Goal: Task Accomplishment & Management: Manage account settings

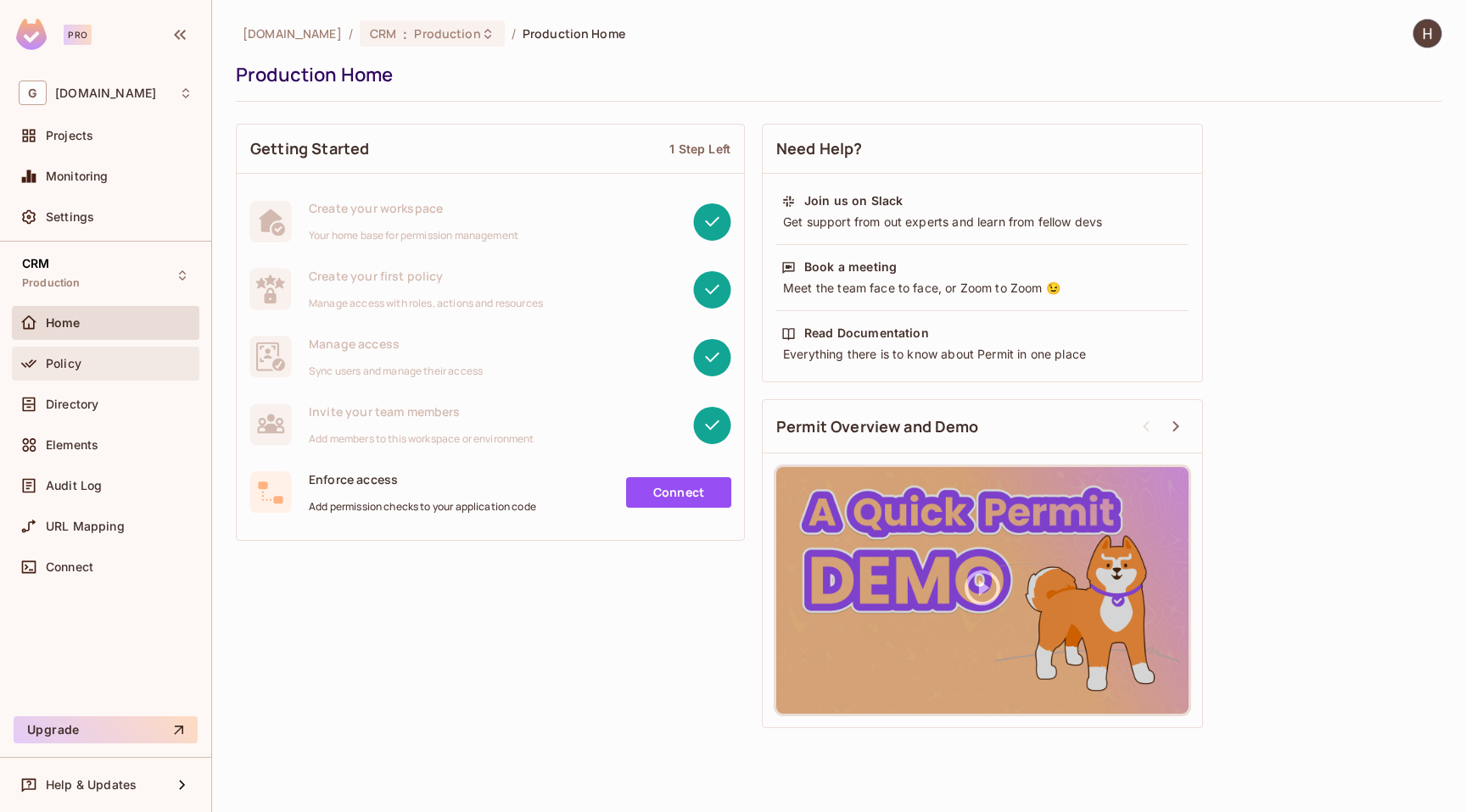
click at [69, 363] on span "Policy" at bounding box center [63, 364] width 35 height 14
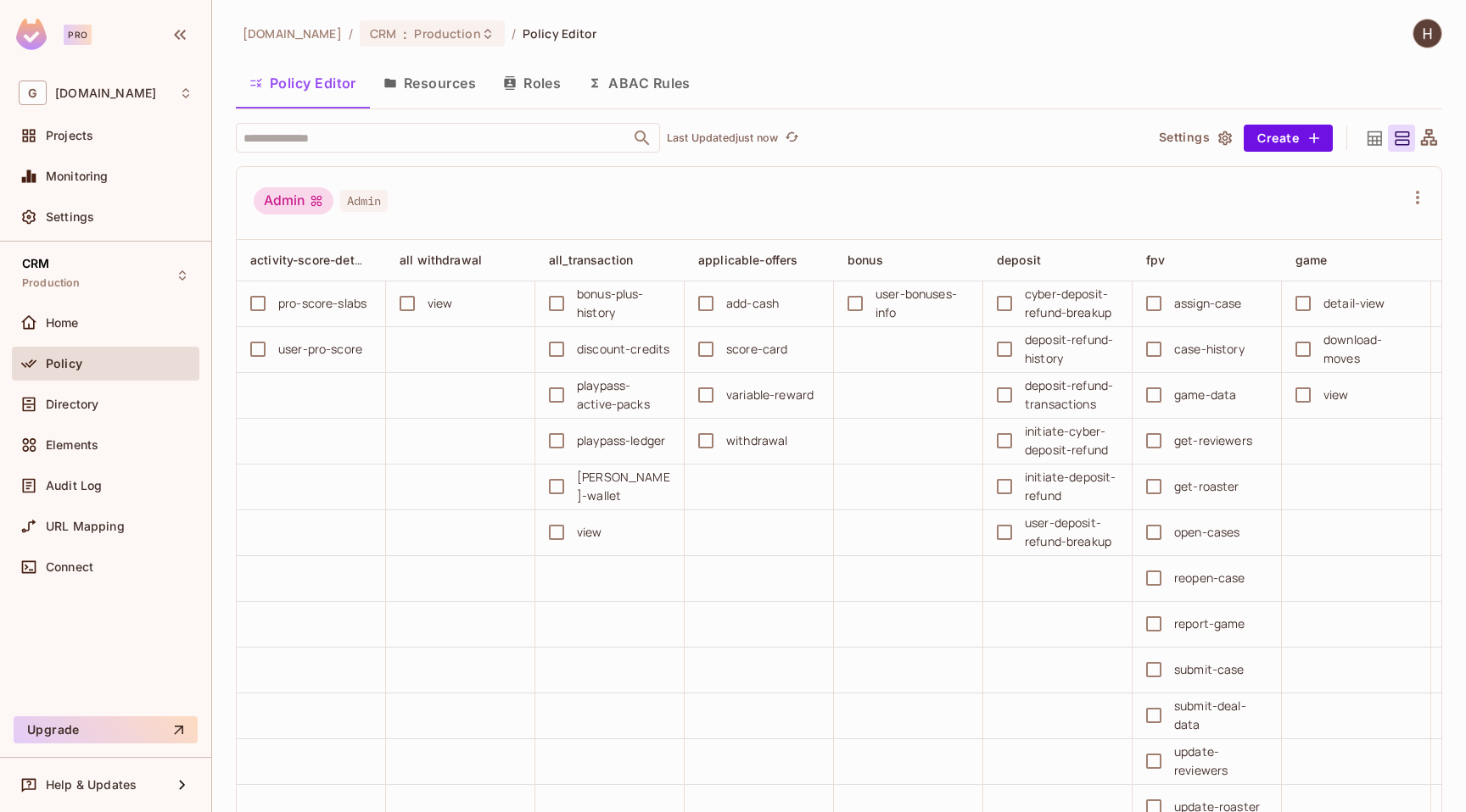
scroll to position [4535, 0]
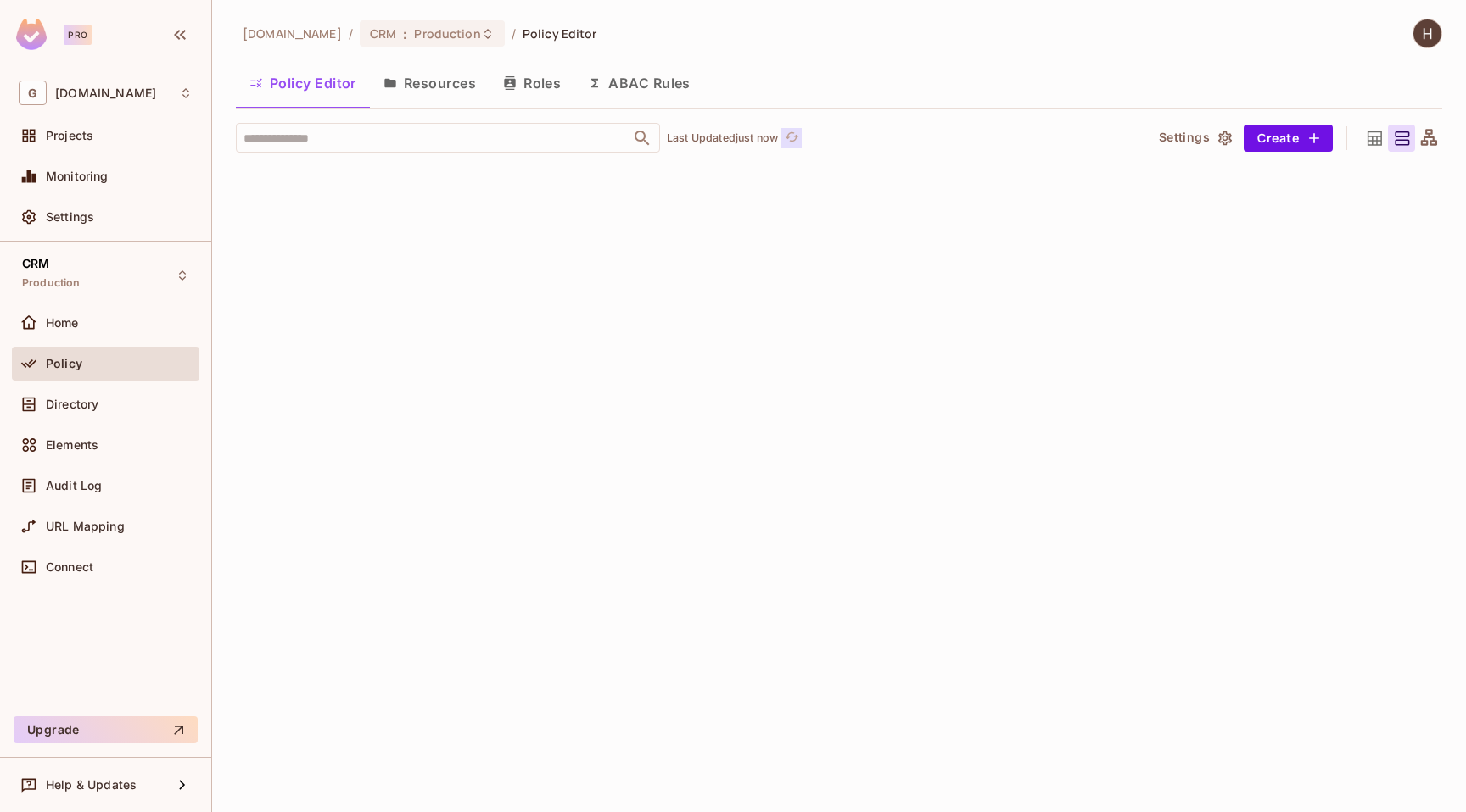
click at [794, 136] on icon "refresh" at bounding box center [792, 136] width 15 height 15
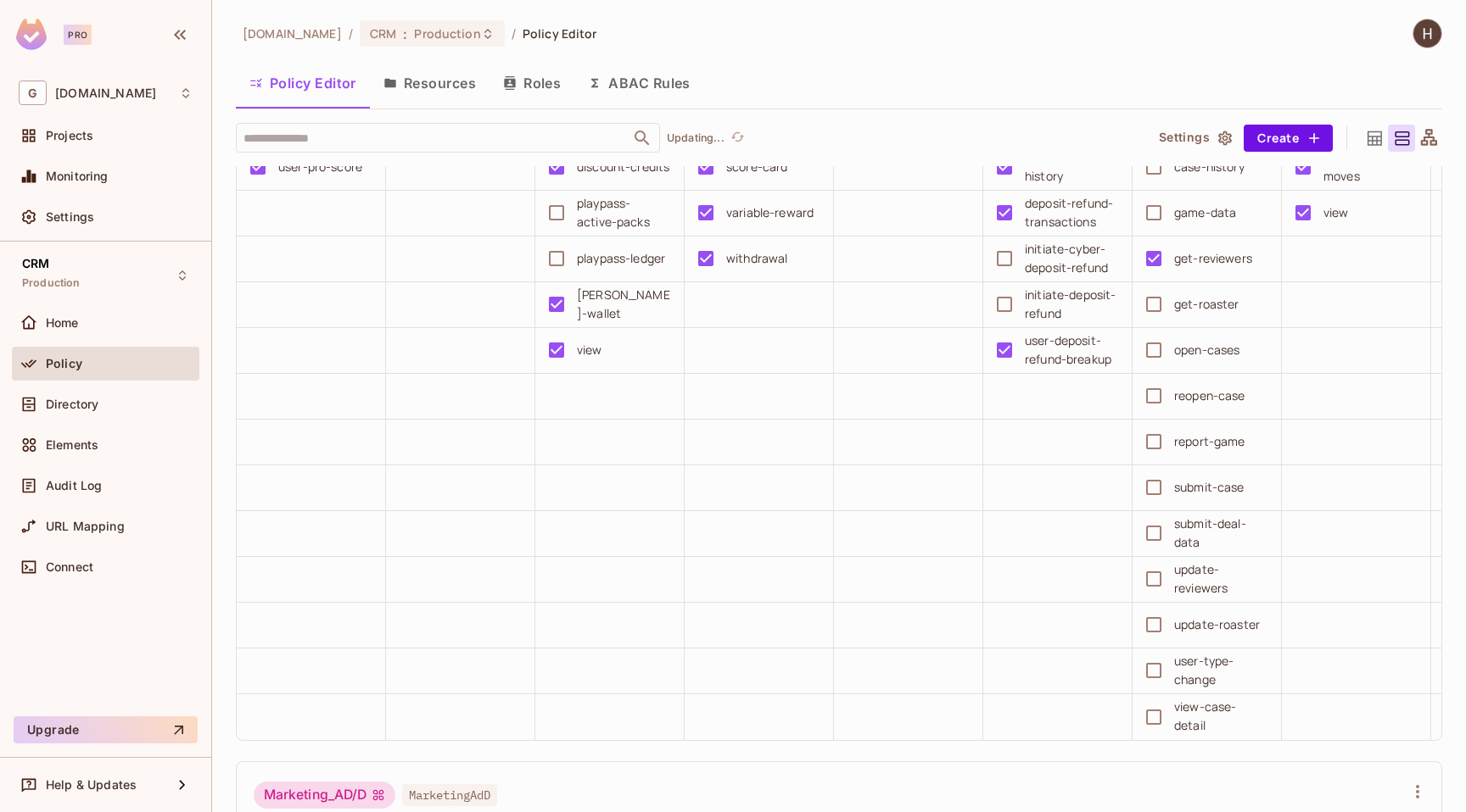
click at [794, 136] on div "​ Updating..." at bounding box center [683, 137] width 894 height 30
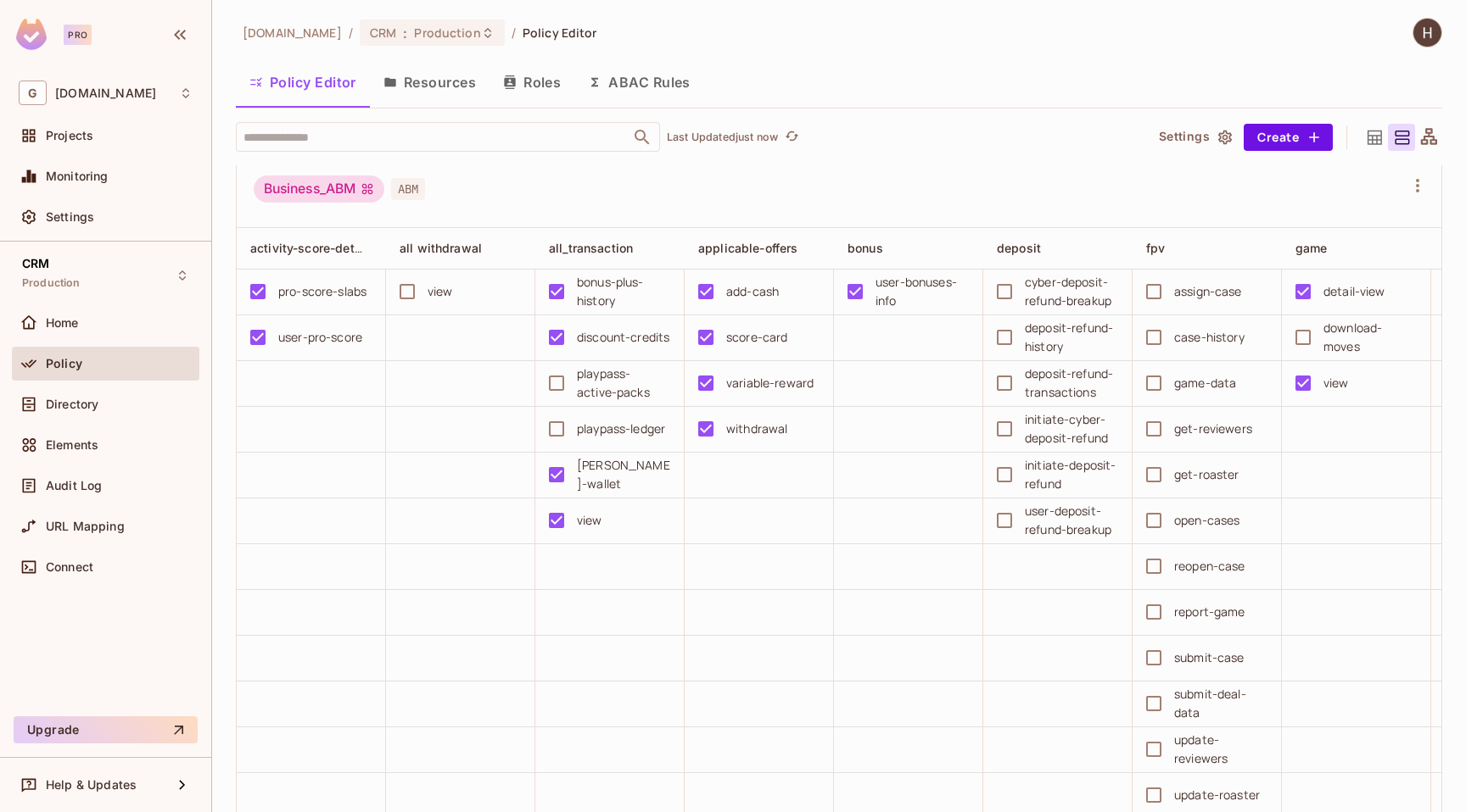
scroll to position [4923, 0]
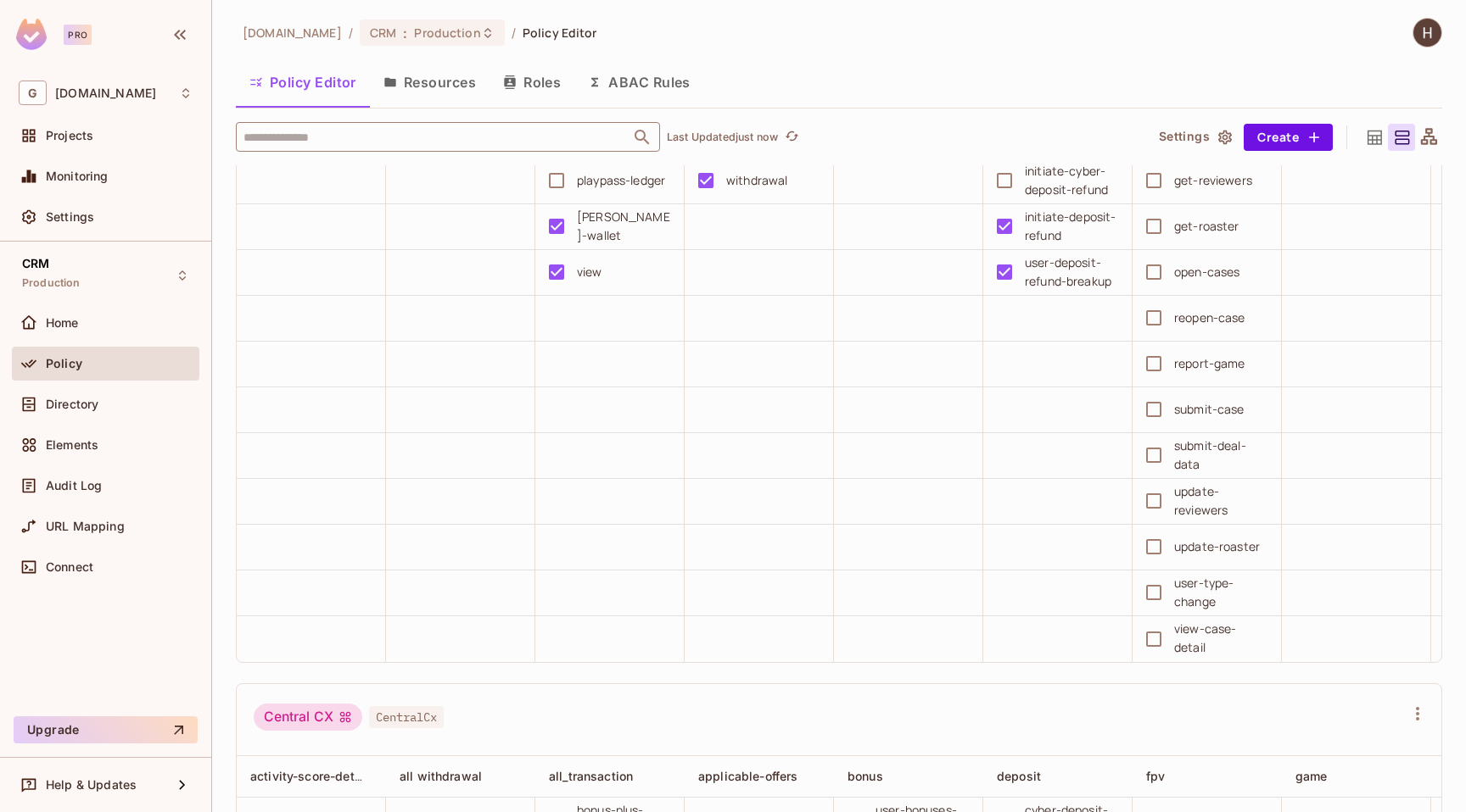
click at [404, 144] on input "text" at bounding box center [433, 136] width 387 height 30
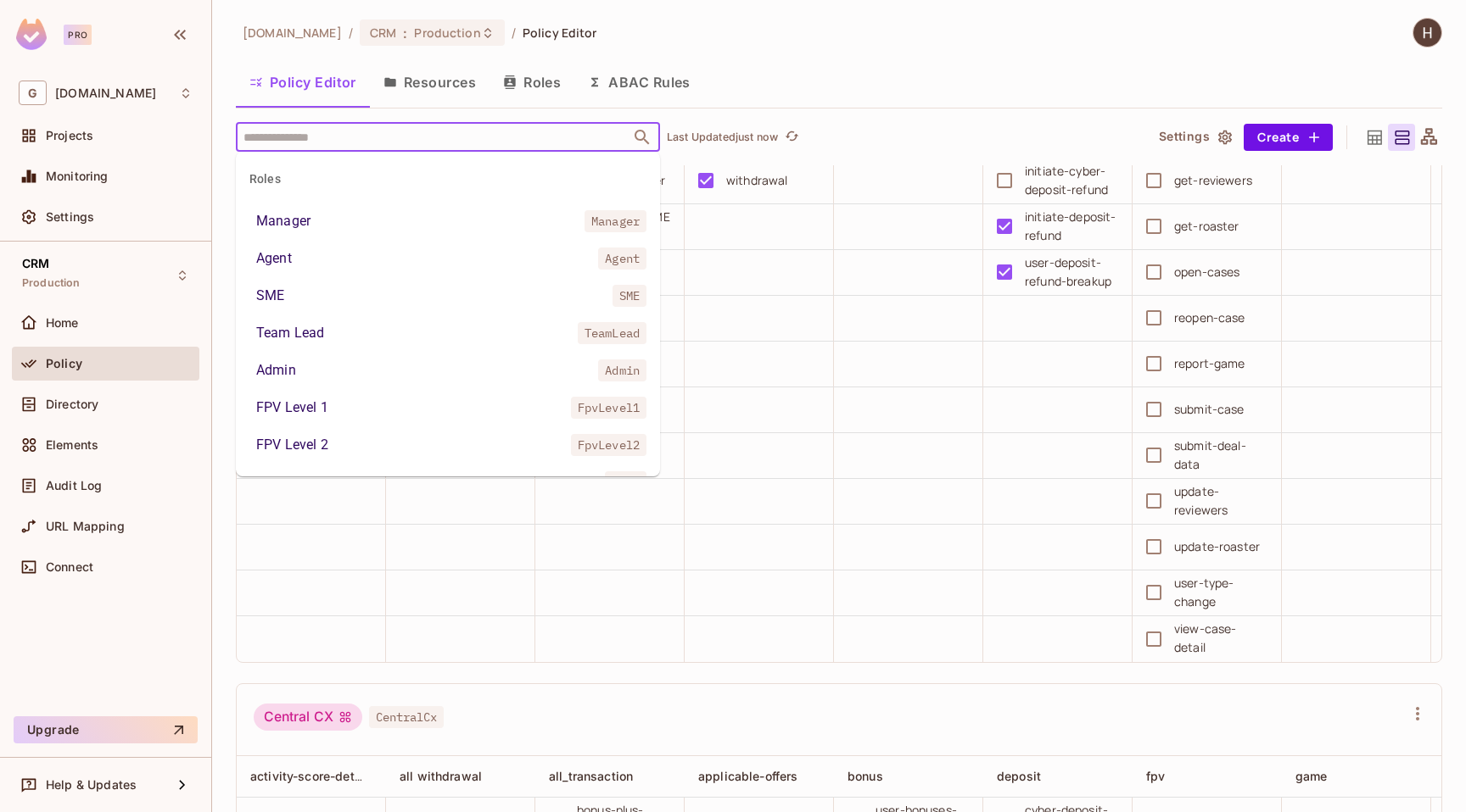
scroll to position [6088, 0]
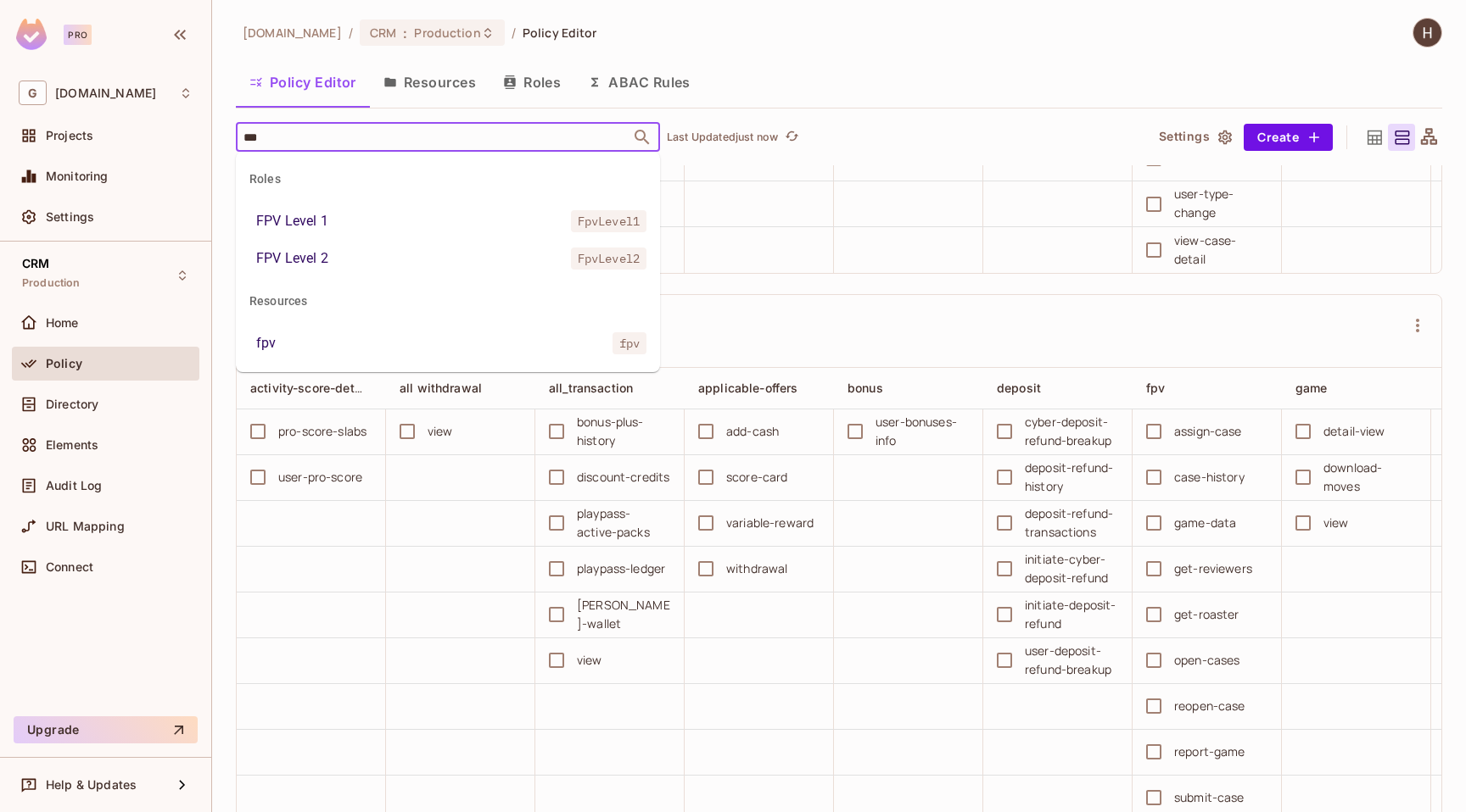
type input "***"
click at [267, 339] on div "fpv" at bounding box center [265, 343] width 20 height 21
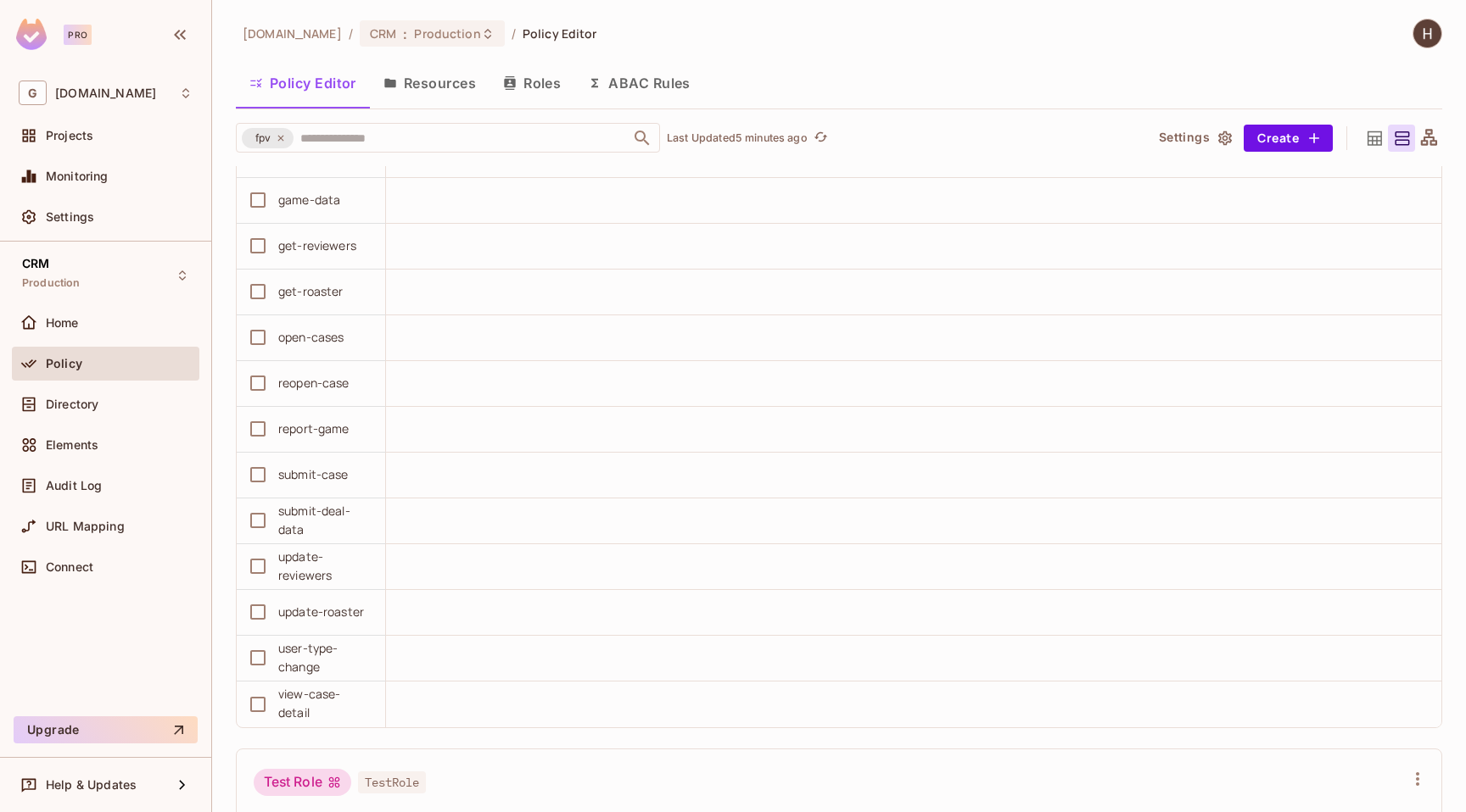
scroll to position [46380, 0]
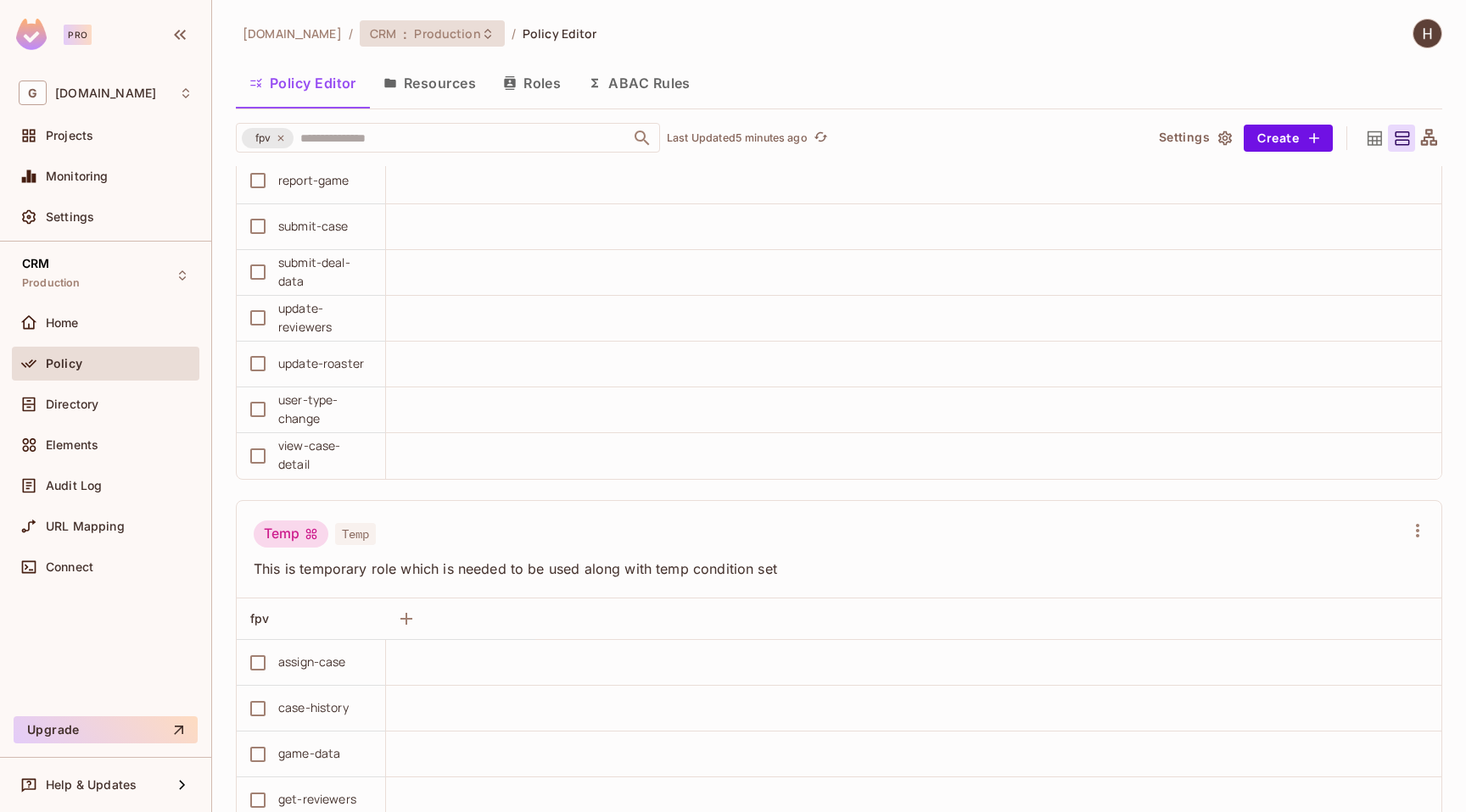
click at [464, 40] on span "Production" at bounding box center [447, 33] width 66 height 16
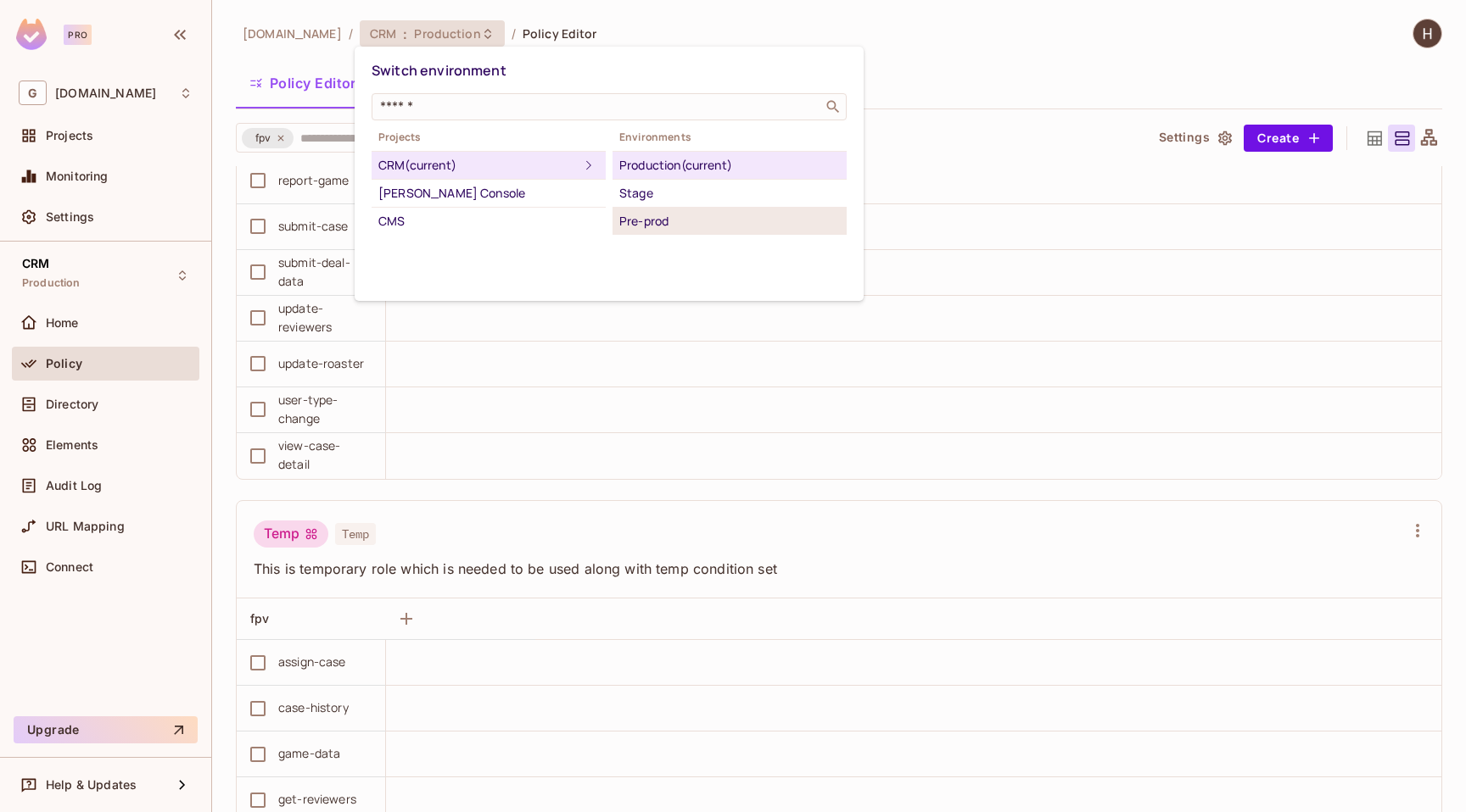
click at [672, 218] on div "Pre-prod" at bounding box center [729, 221] width 221 height 21
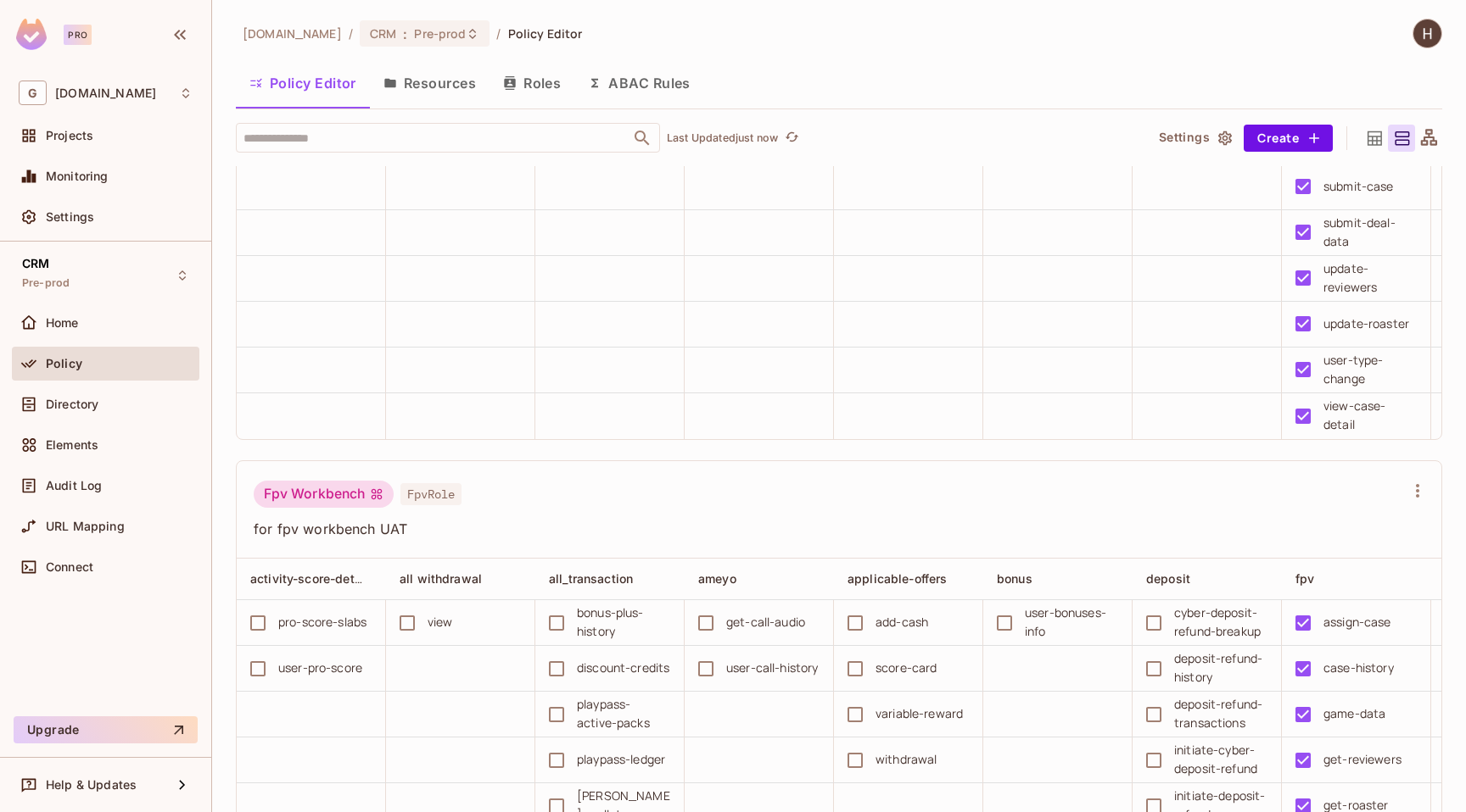
scroll to position [1815, 0]
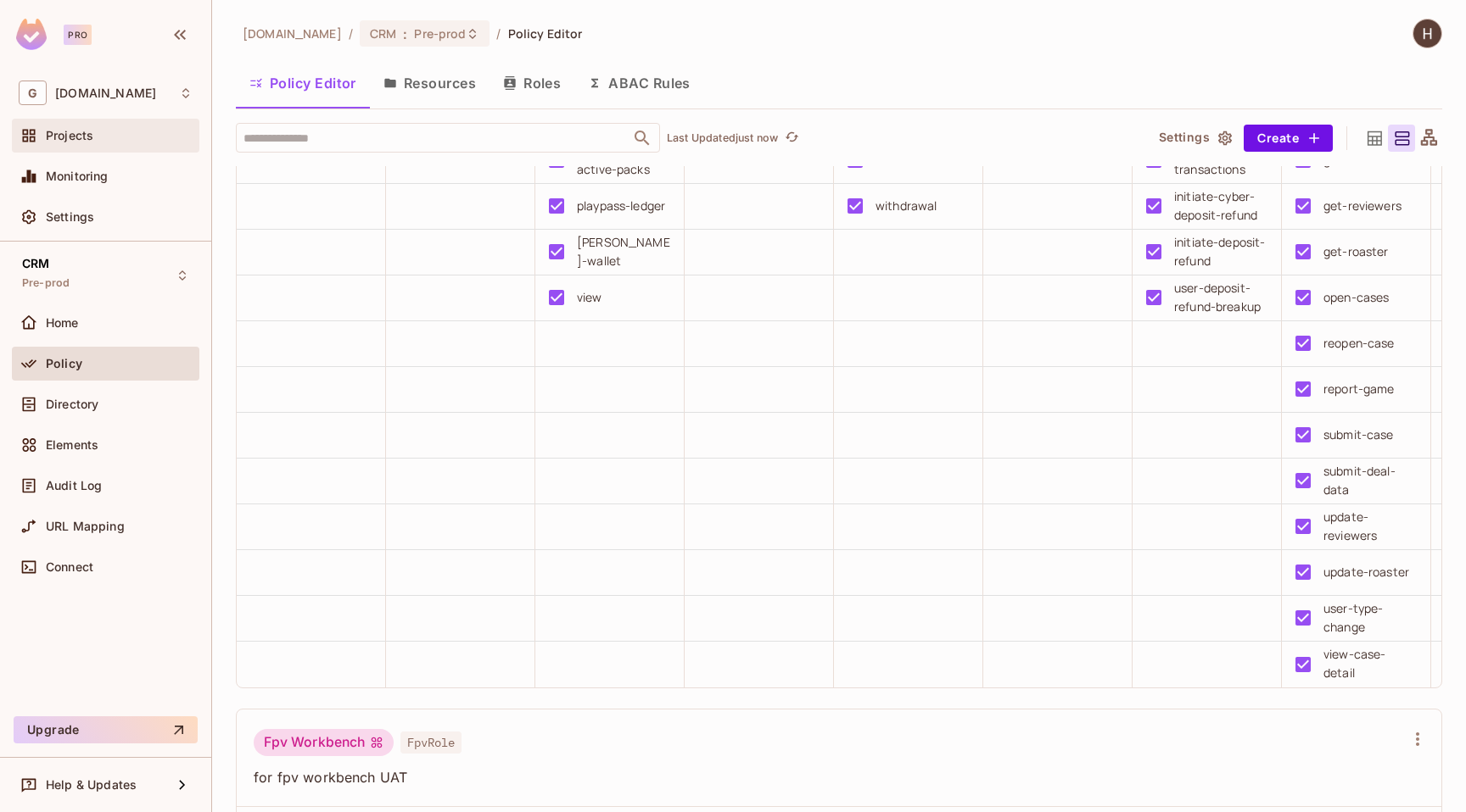
click at [105, 143] on div "Projects" at bounding box center [106, 136] width 174 height 21
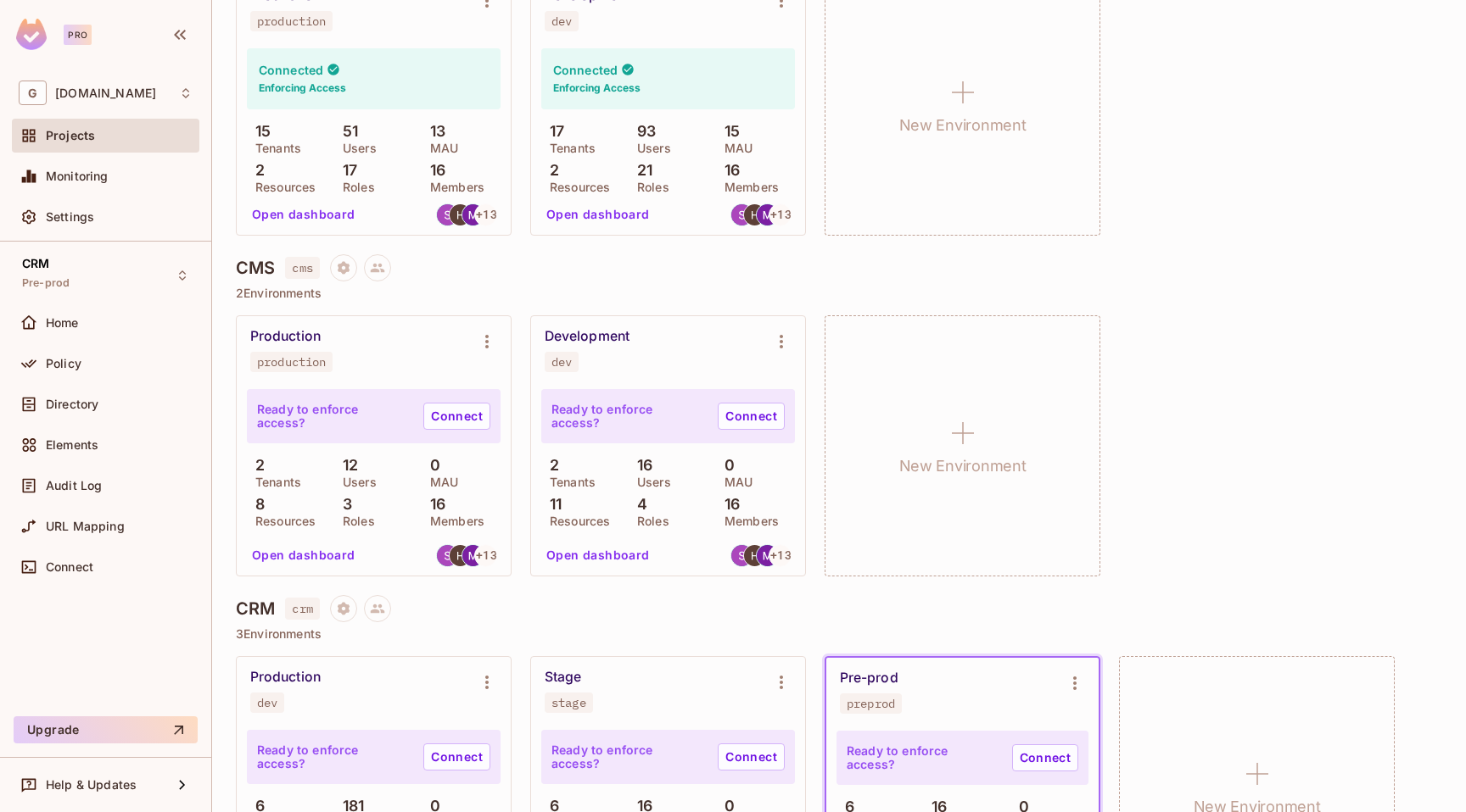
scroll to position [379, 0]
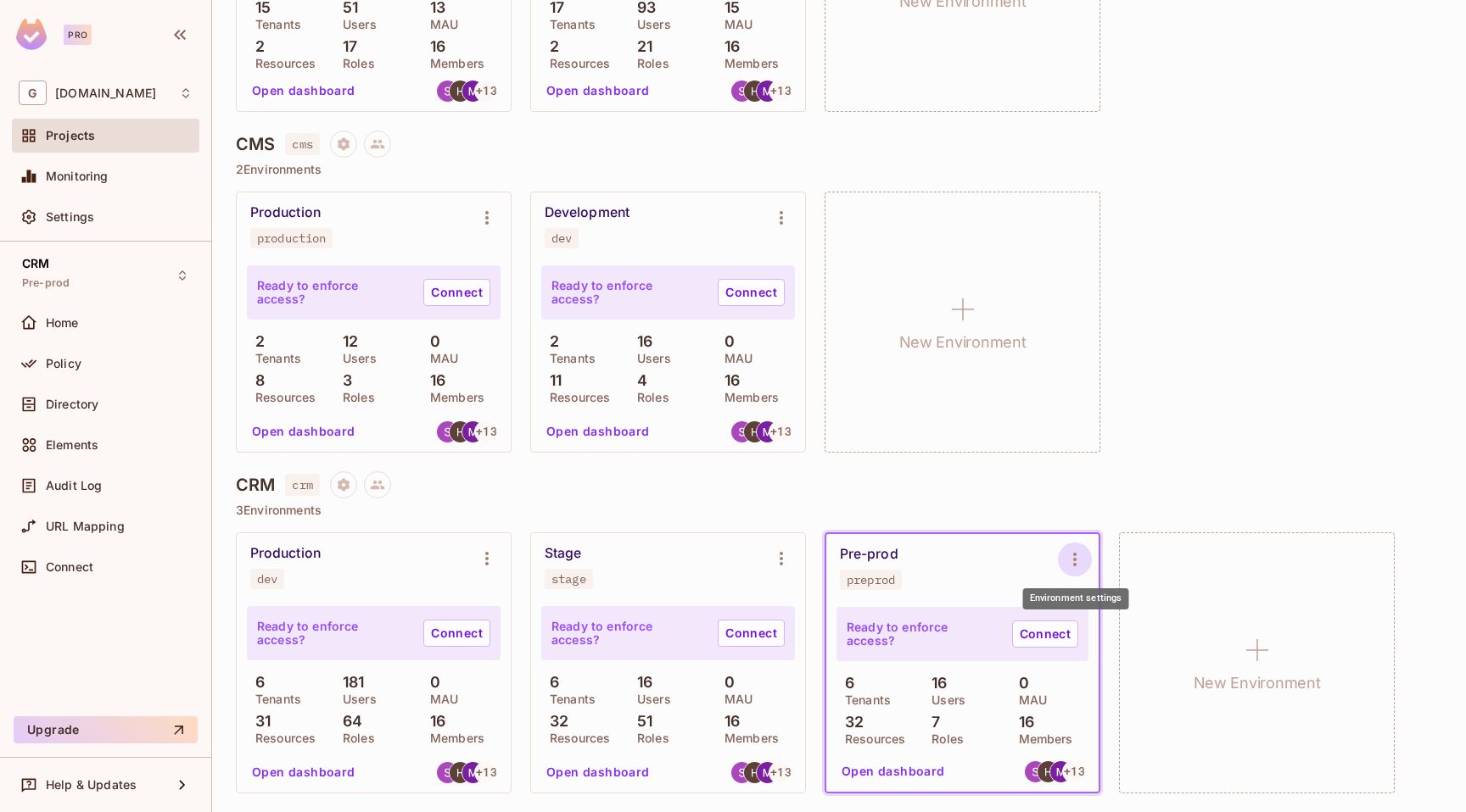
click at [1079, 553] on icon "Environment settings" at bounding box center [1075, 560] width 21 height 21
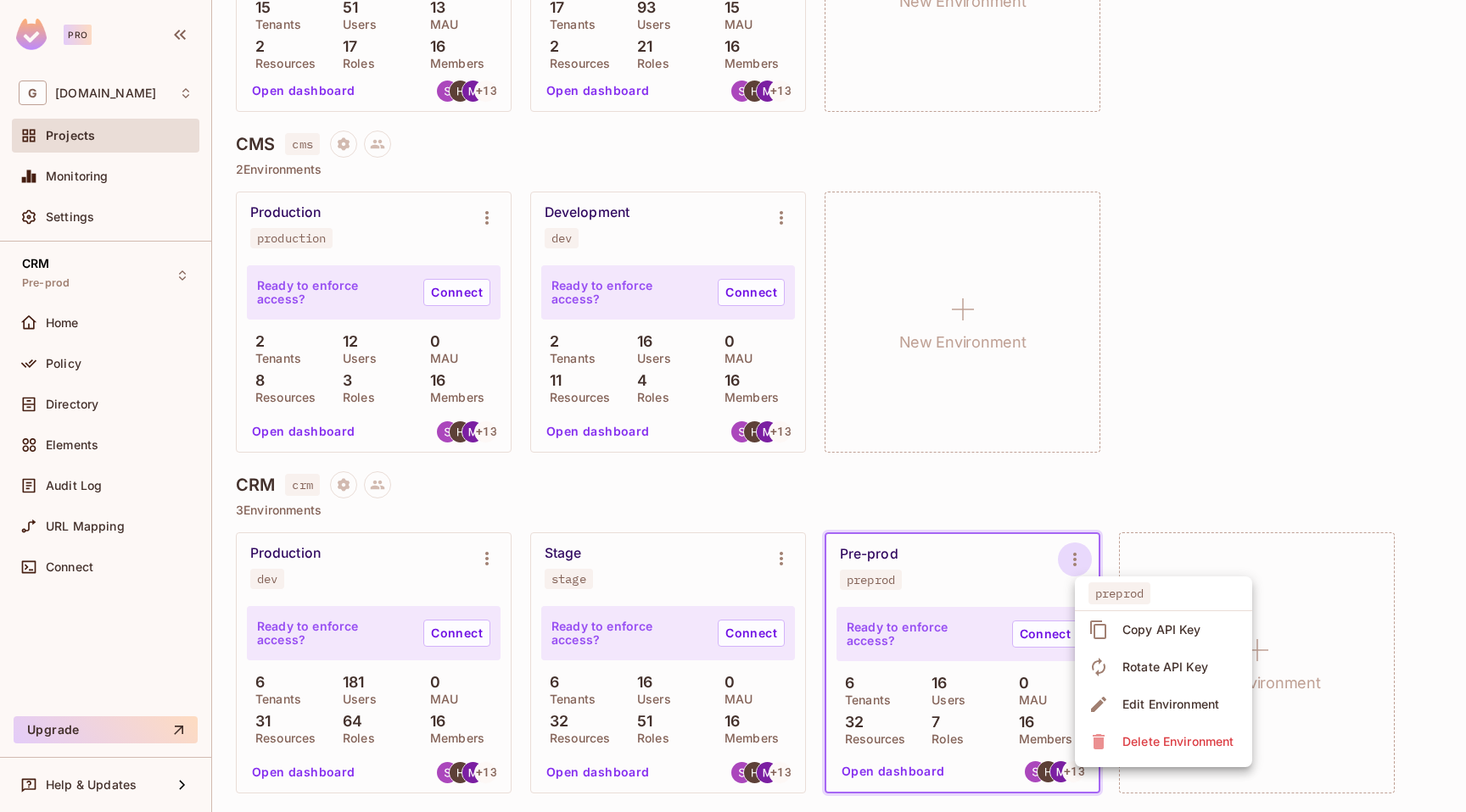
click at [1084, 535] on div at bounding box center [733, 406] width 1466 height 812
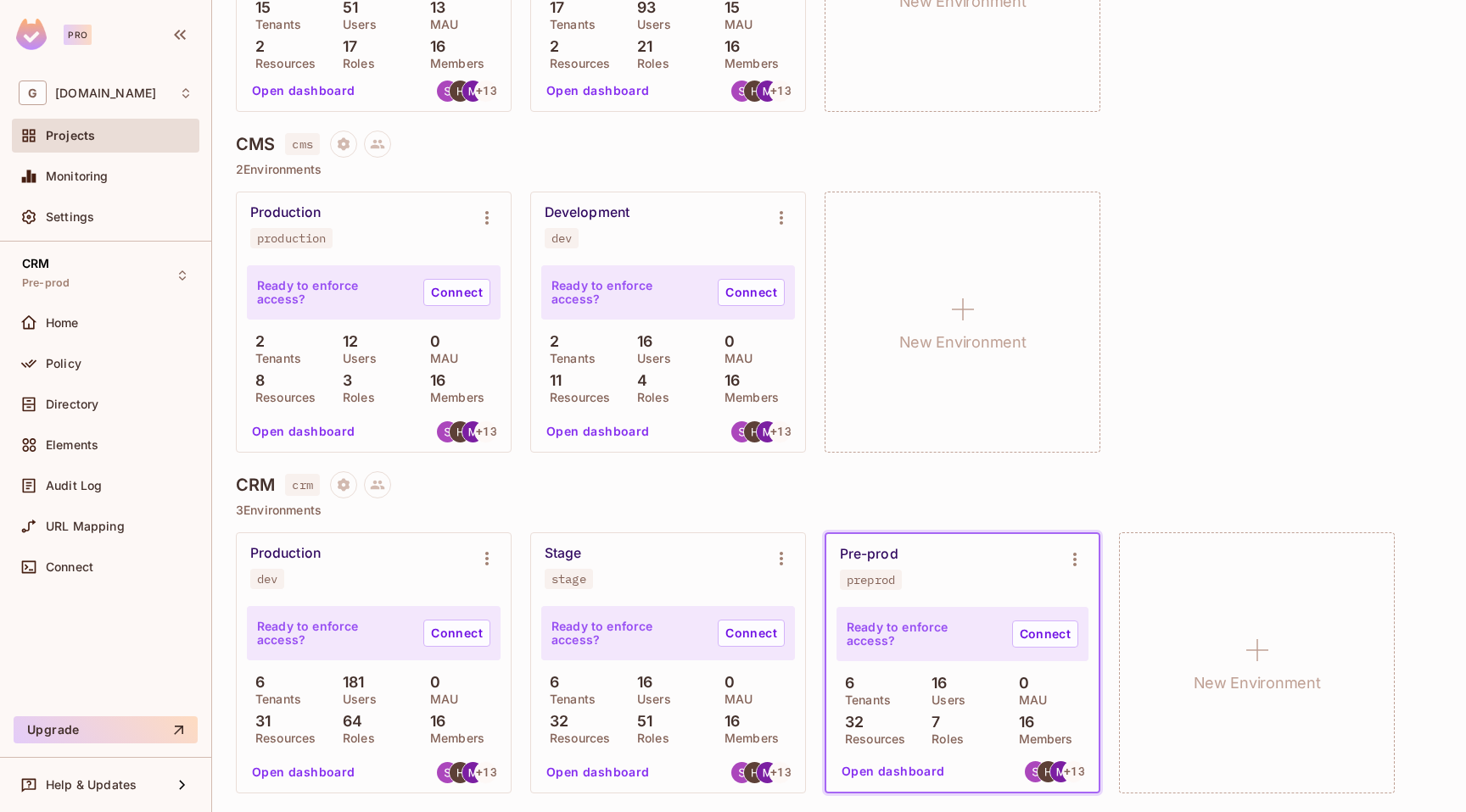
click at [917, 771] on button "Open dashboard" at bounding box center [893, 772] width 117 height 27
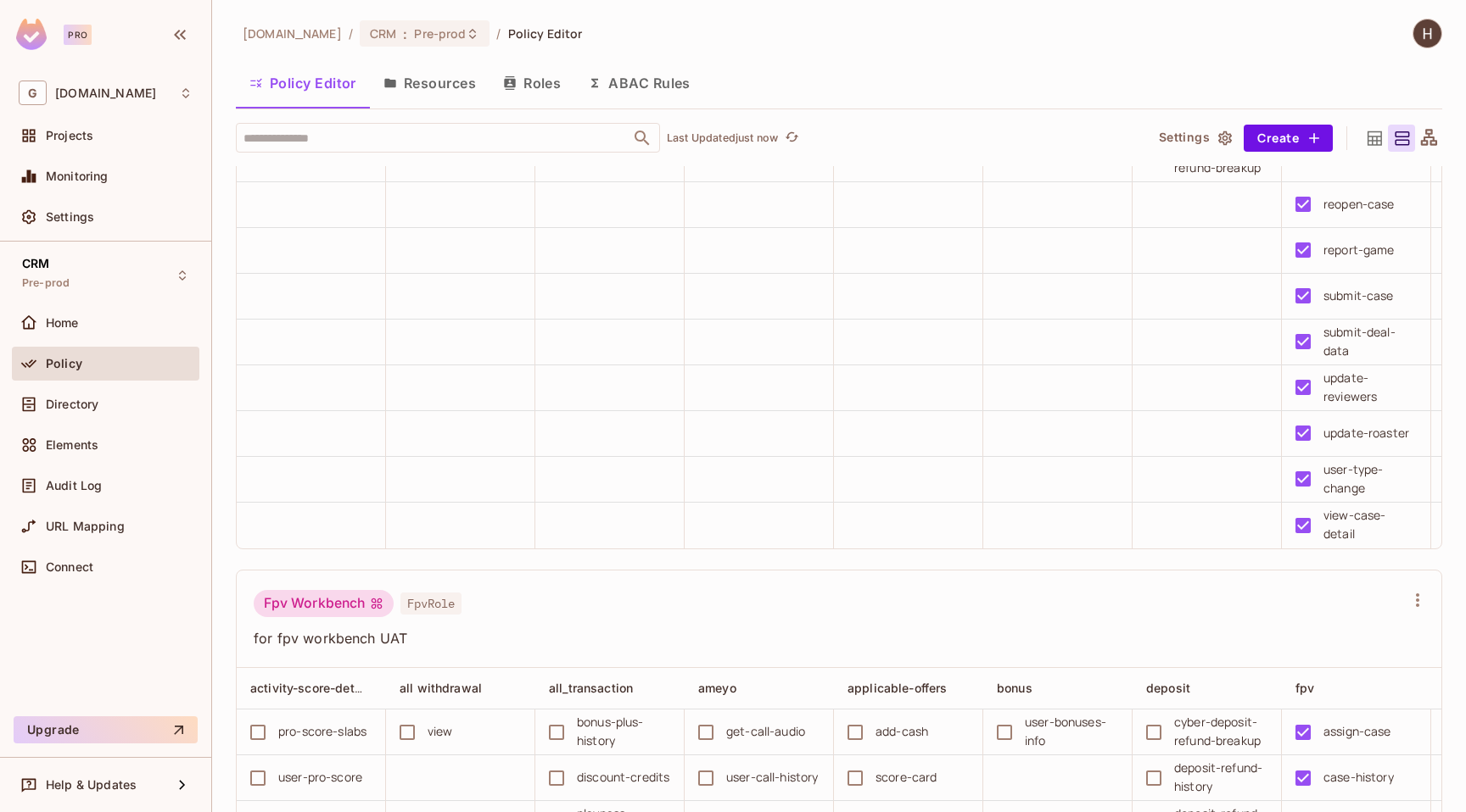
scroll to position [2220, 0]
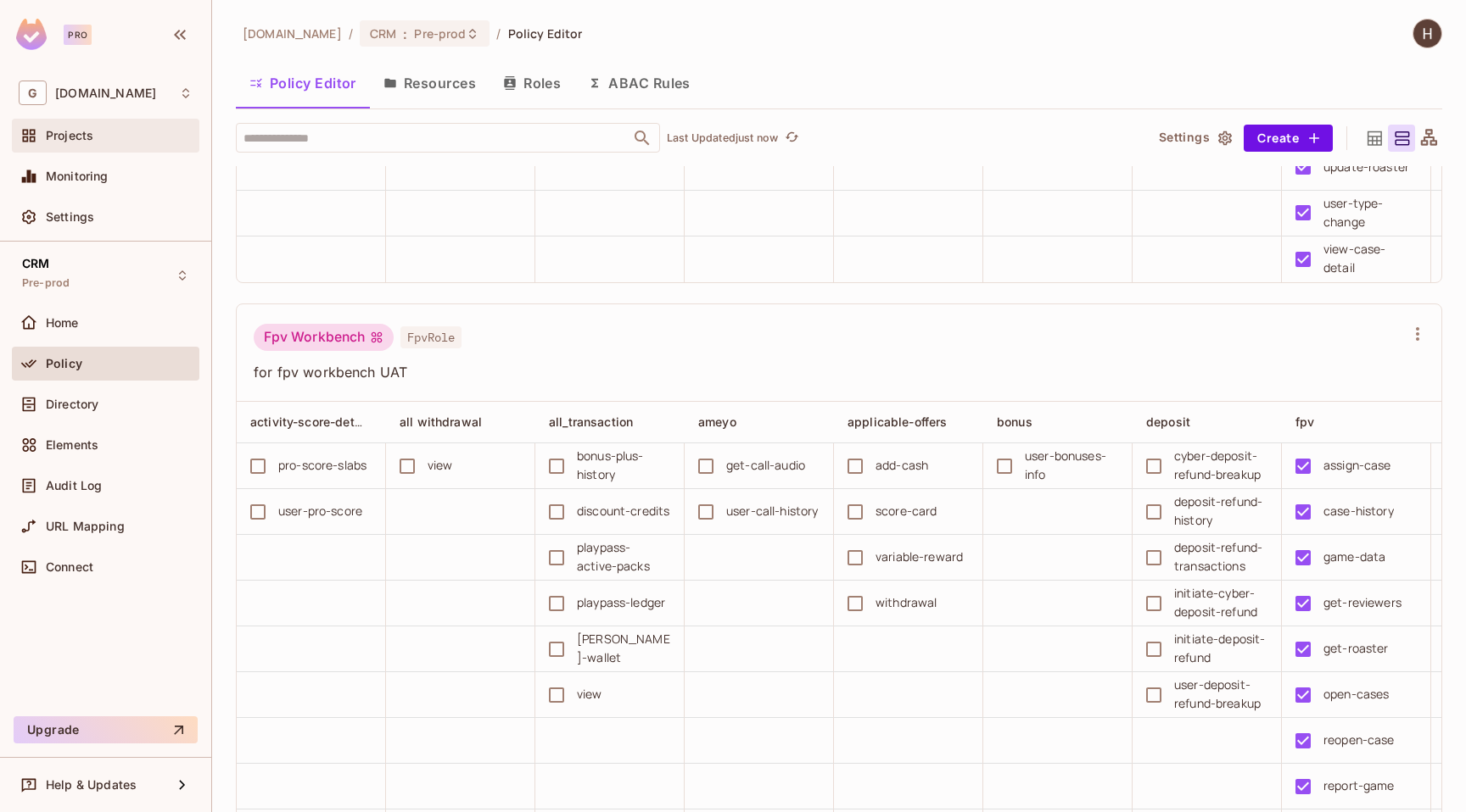
click at [80, 148] on div "Projects" at bounding box center [106, 136] width 187 height 34
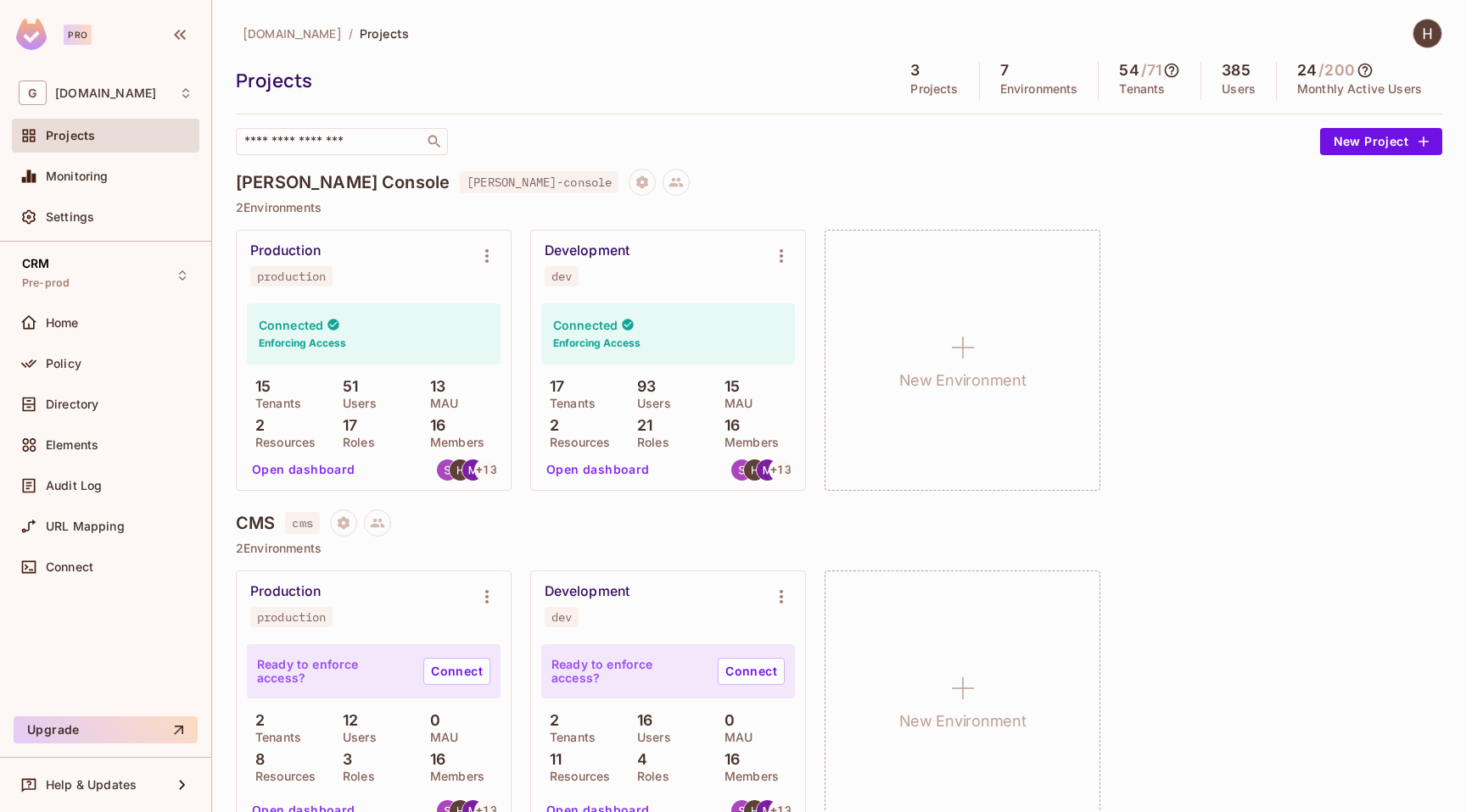
scroll to position [379, 0]
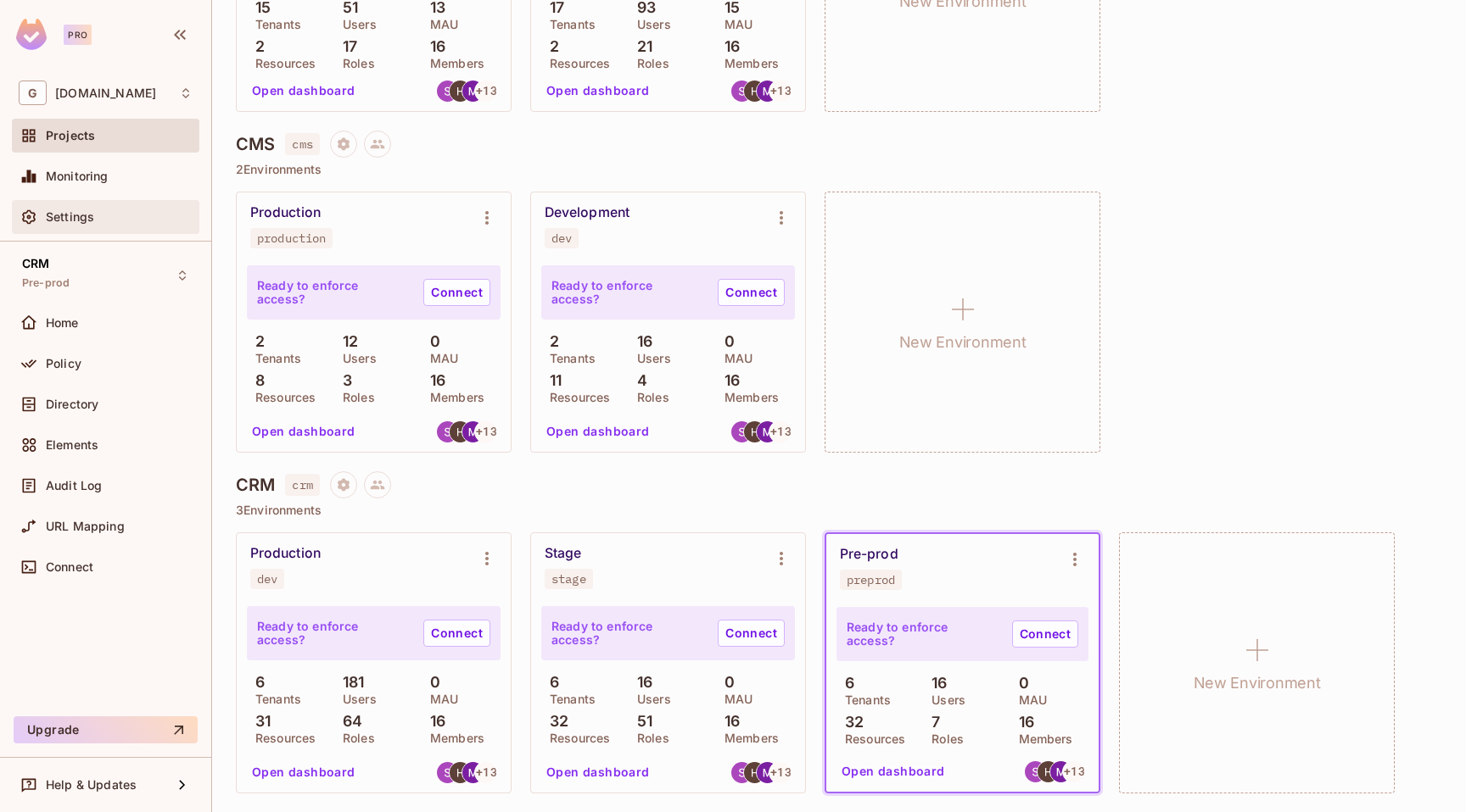
click at [52, 216] on span "Settings" at bounding box center [70, 217] width 48 height 14
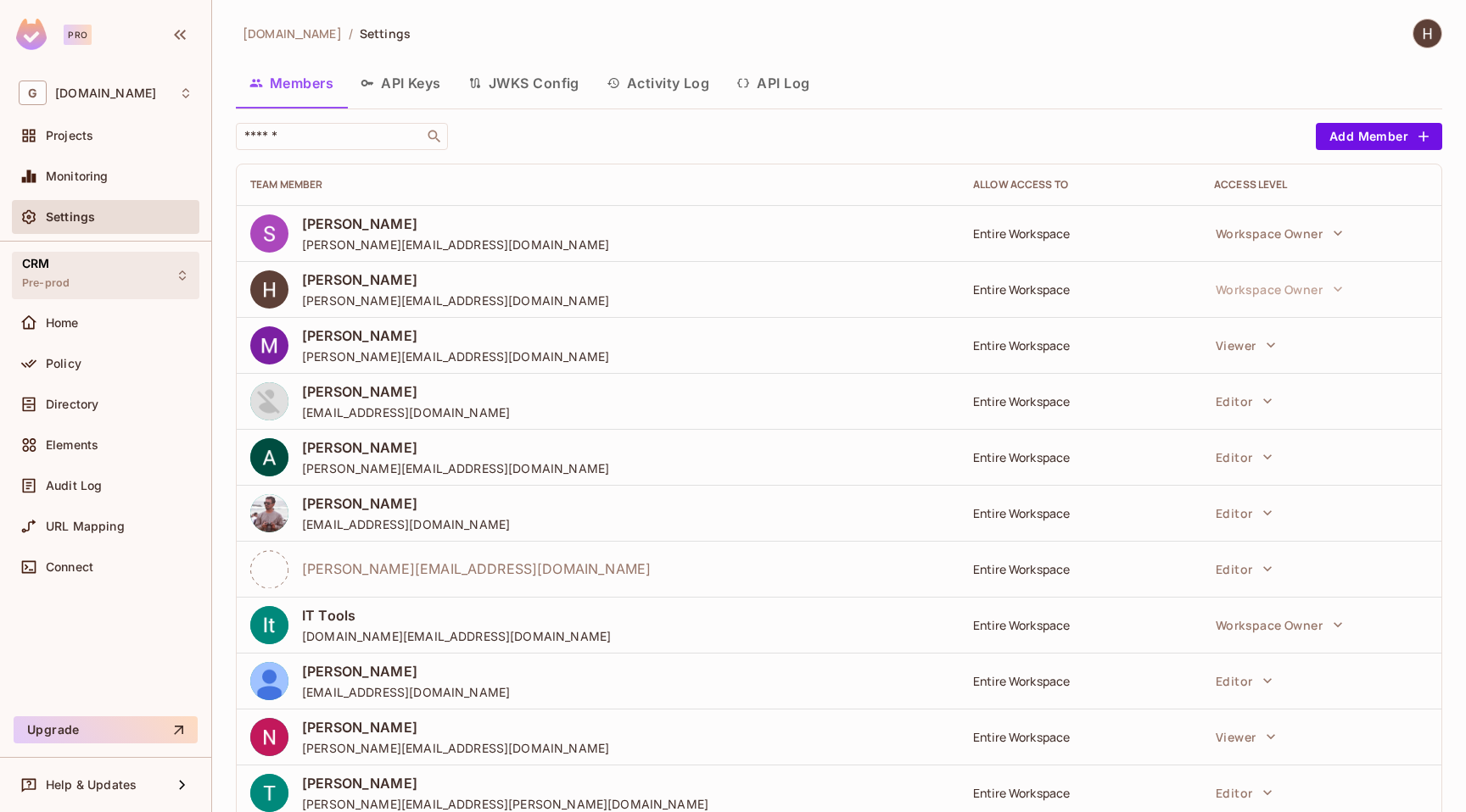
click at [125, 276] on div "CRM Pre-prod" at bounding box center [106, 275] width 187 height 46
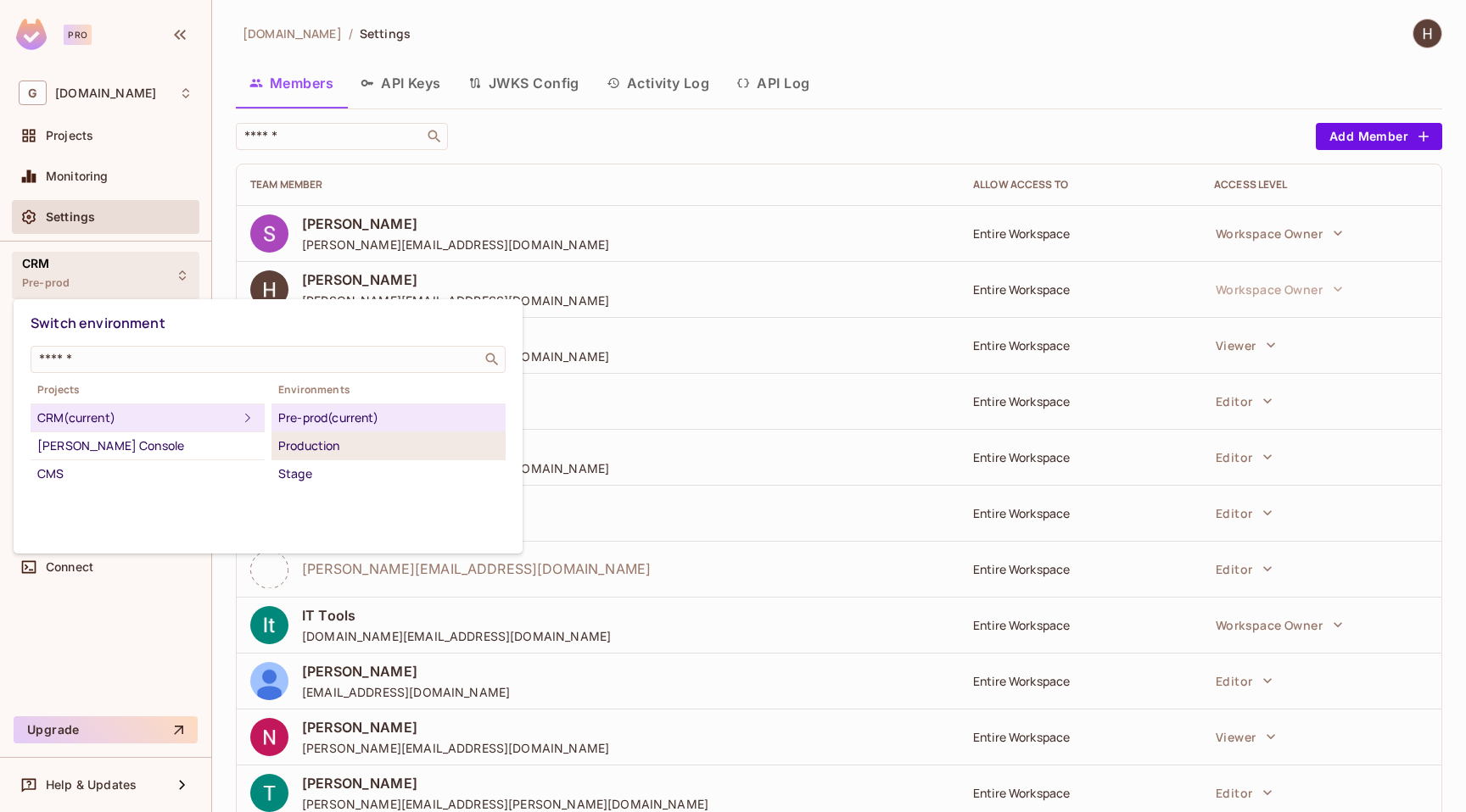
click at [319, 441] on div "Production" at bounding box center [388, 446] width 221 height 21
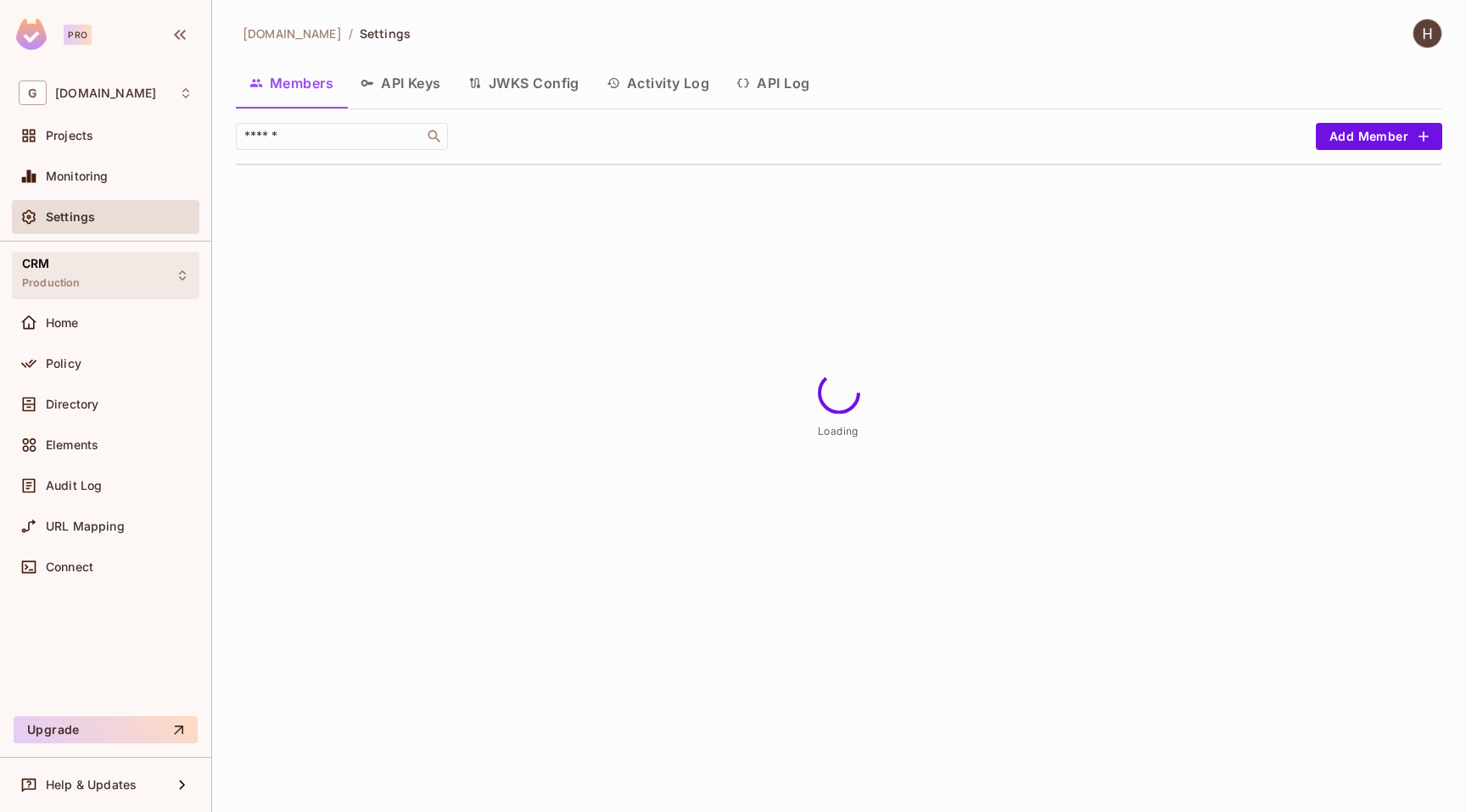
click at [101, 274] on div "CRM Production" at bounding box center [106, 275] width 187 height 46
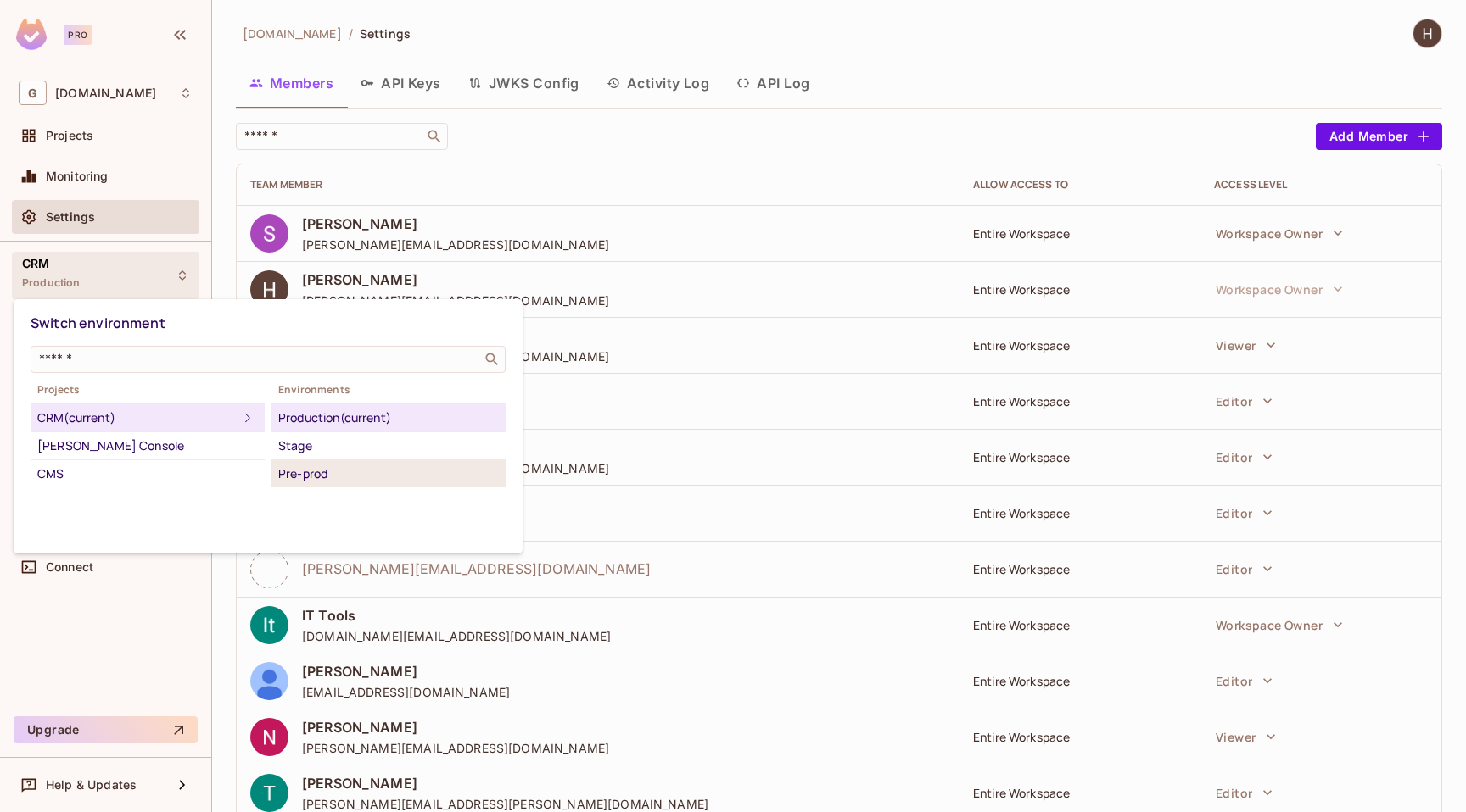
click at [320, 471] on div "Pre-prod" at bounding box center [388, 474] width 221 height 21
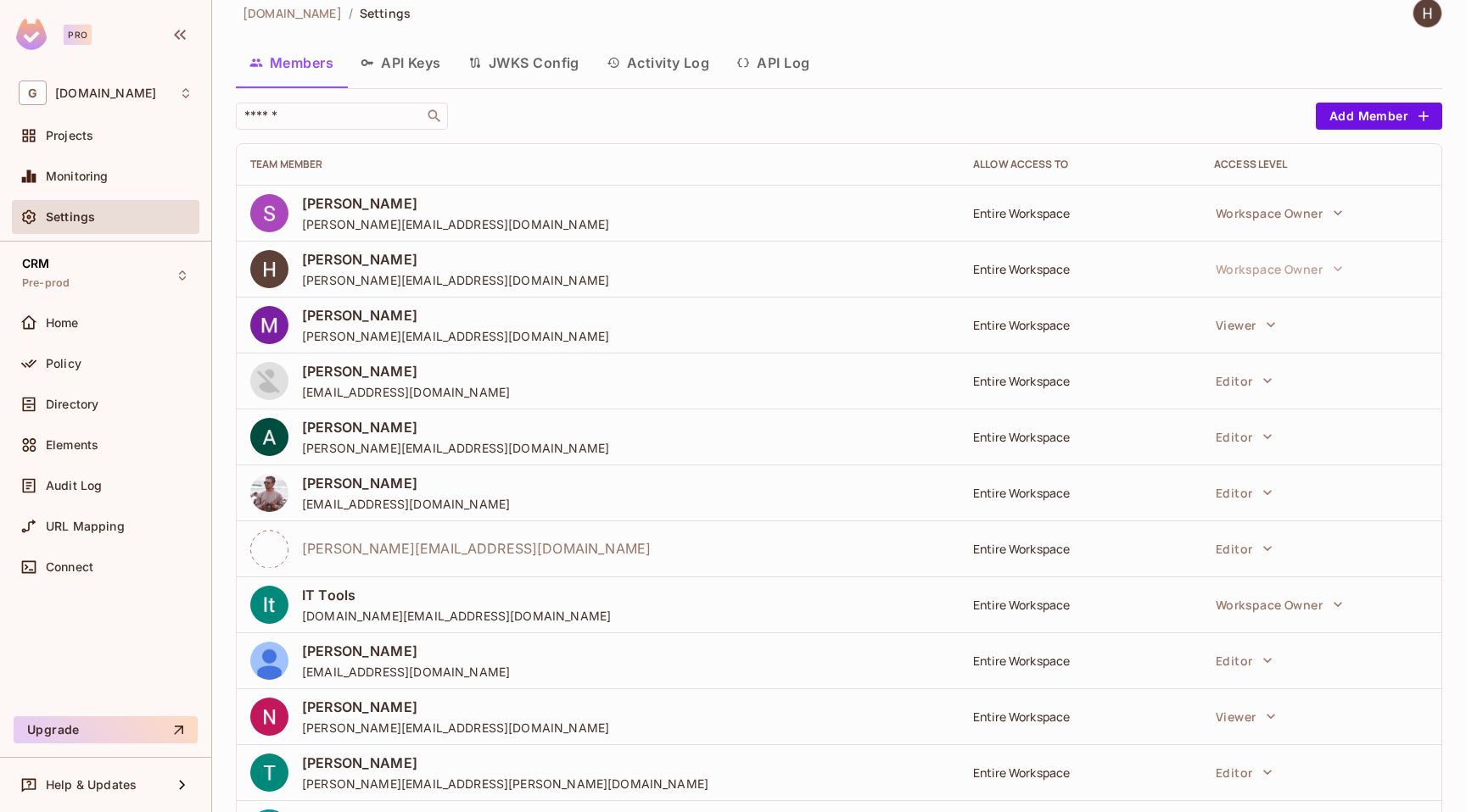
scroll to position [21, 0]
click at [94, 400] on span "Directory" at bounding box center [71, 404] width 52 height 14
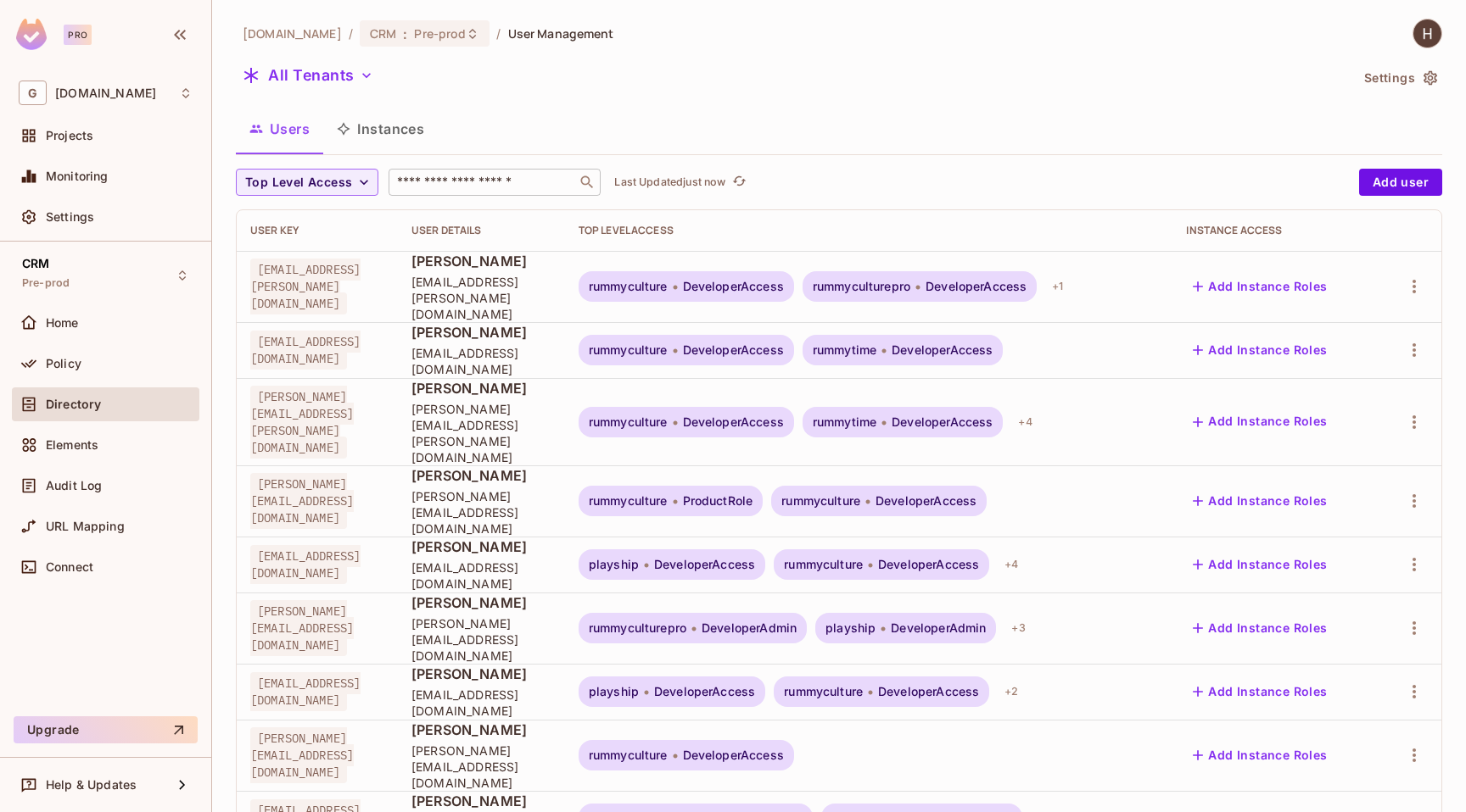
click at [473, 192] on div "​" at bounding box center [494, 183] width 212 height 27
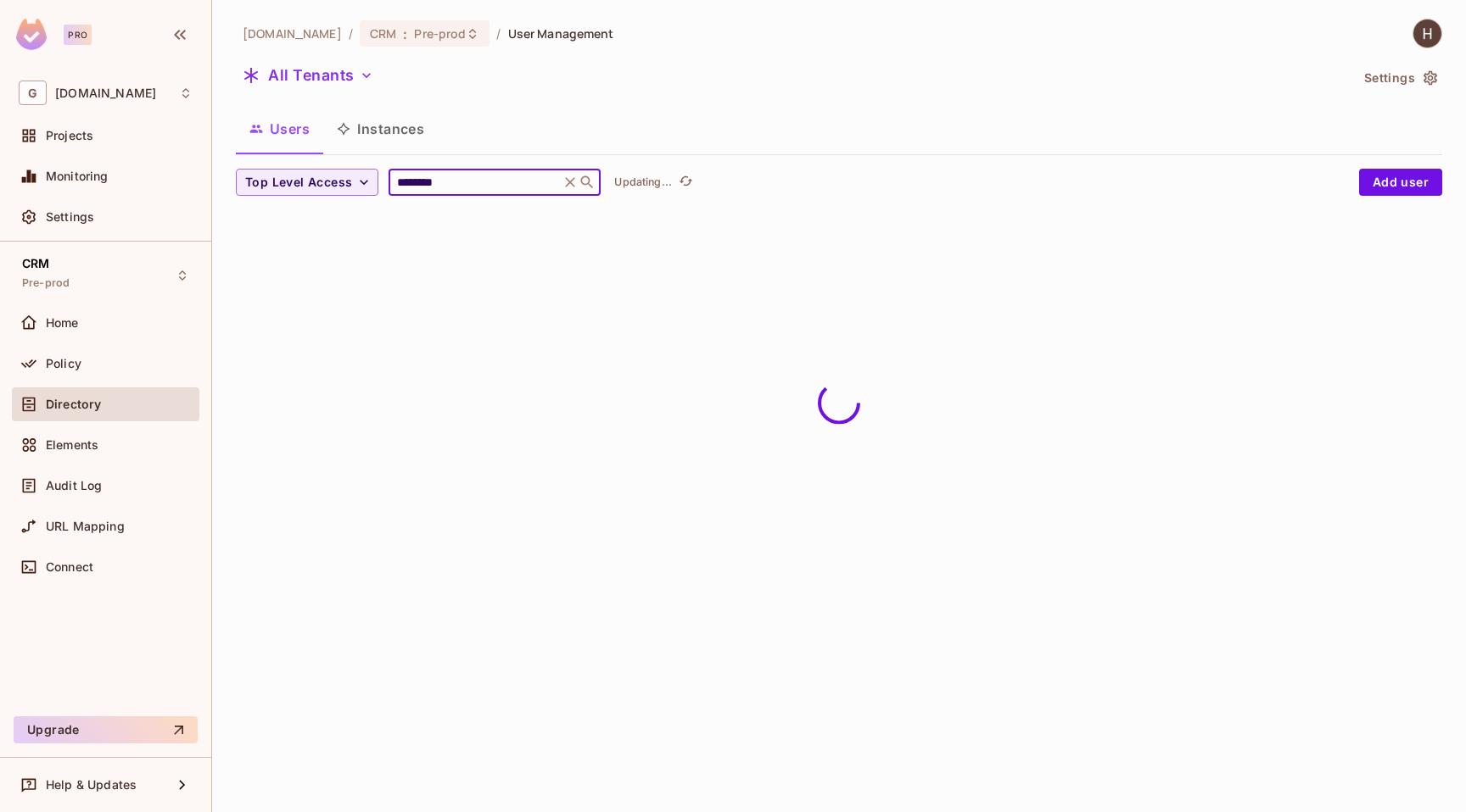
type input "********"
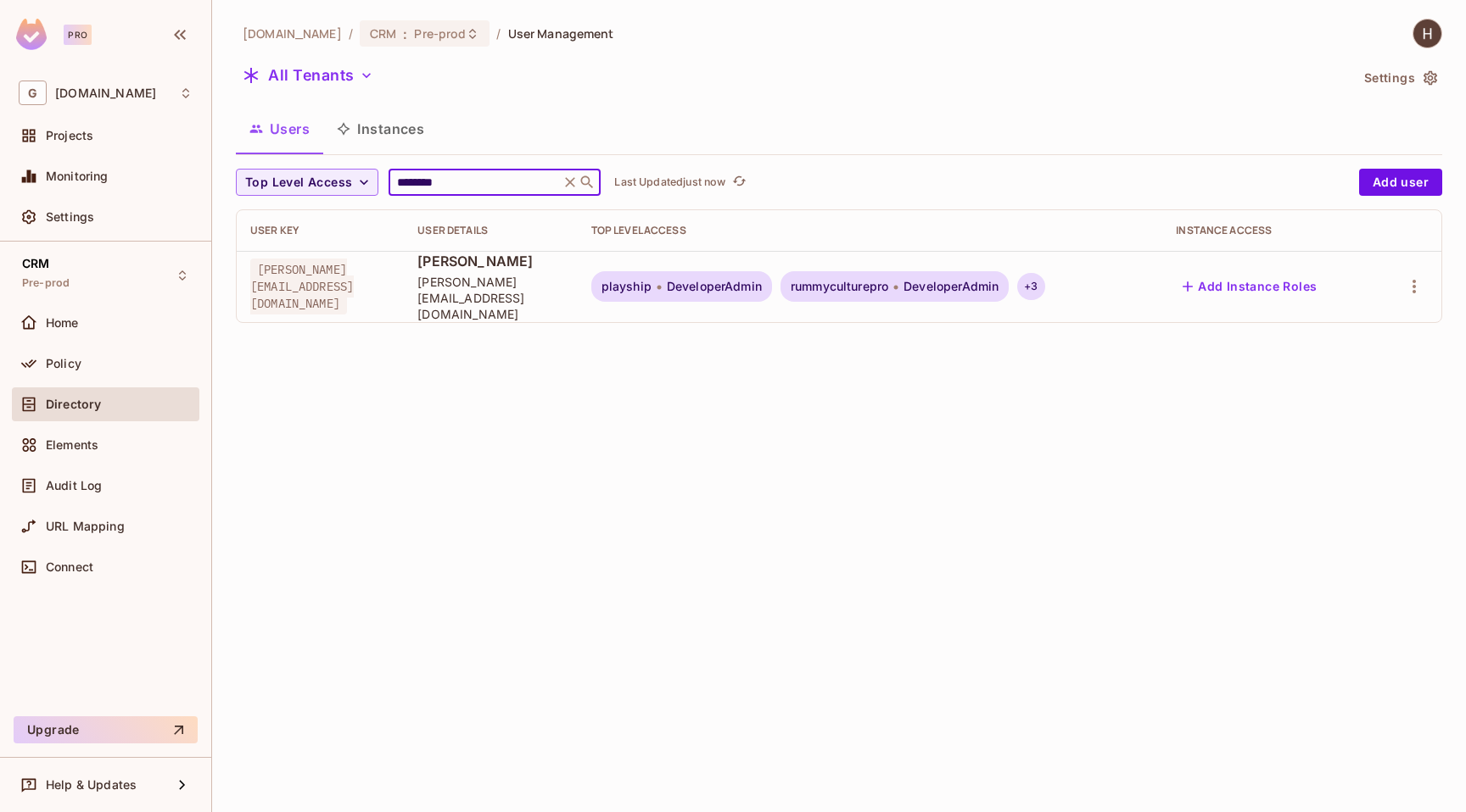
click at [1044, 286] on div "+ 3" at bounding box center [1031, 287] width 27 height 27
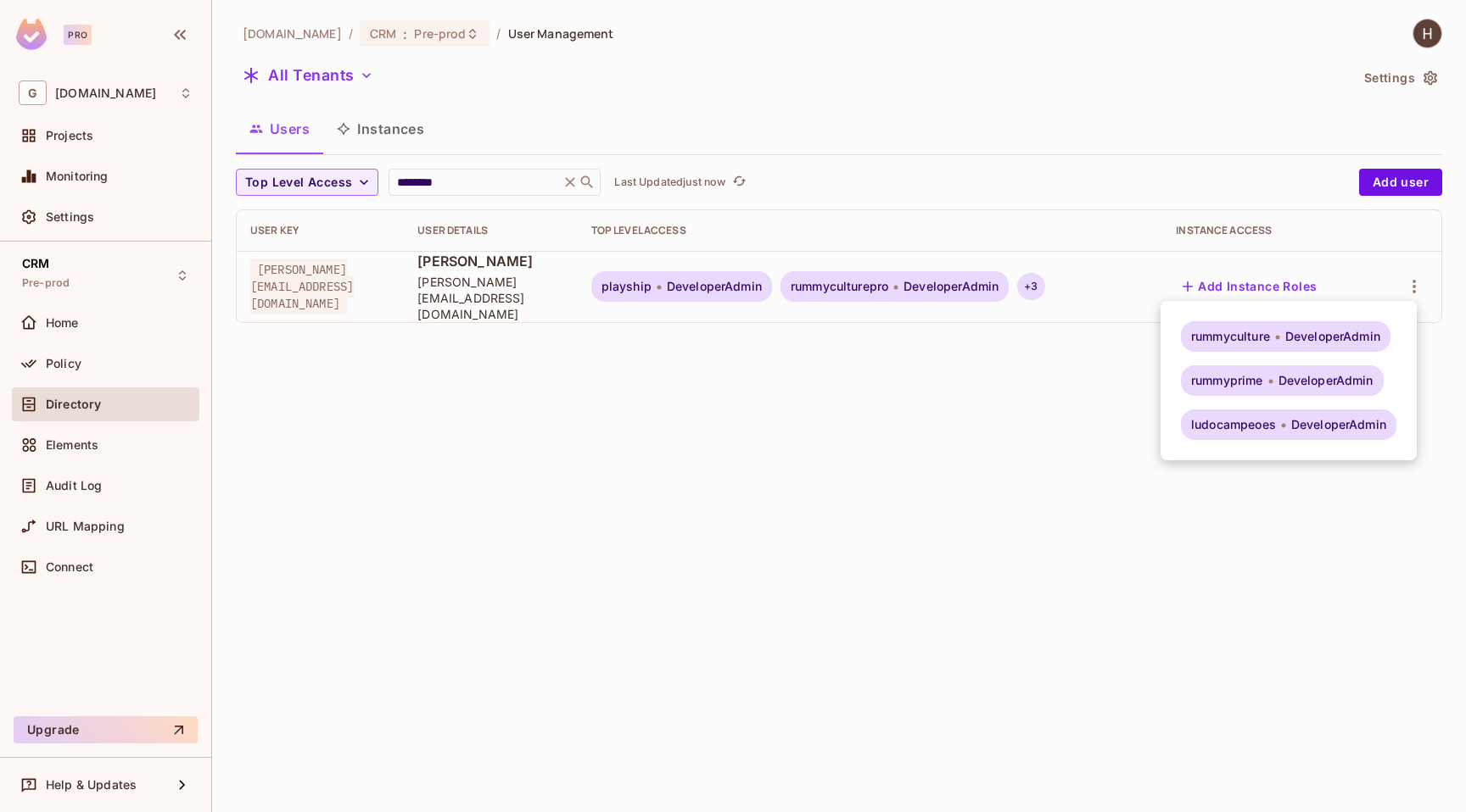
click at [115, 365] on div at bounding box center [733, 406] width 1466 height 812
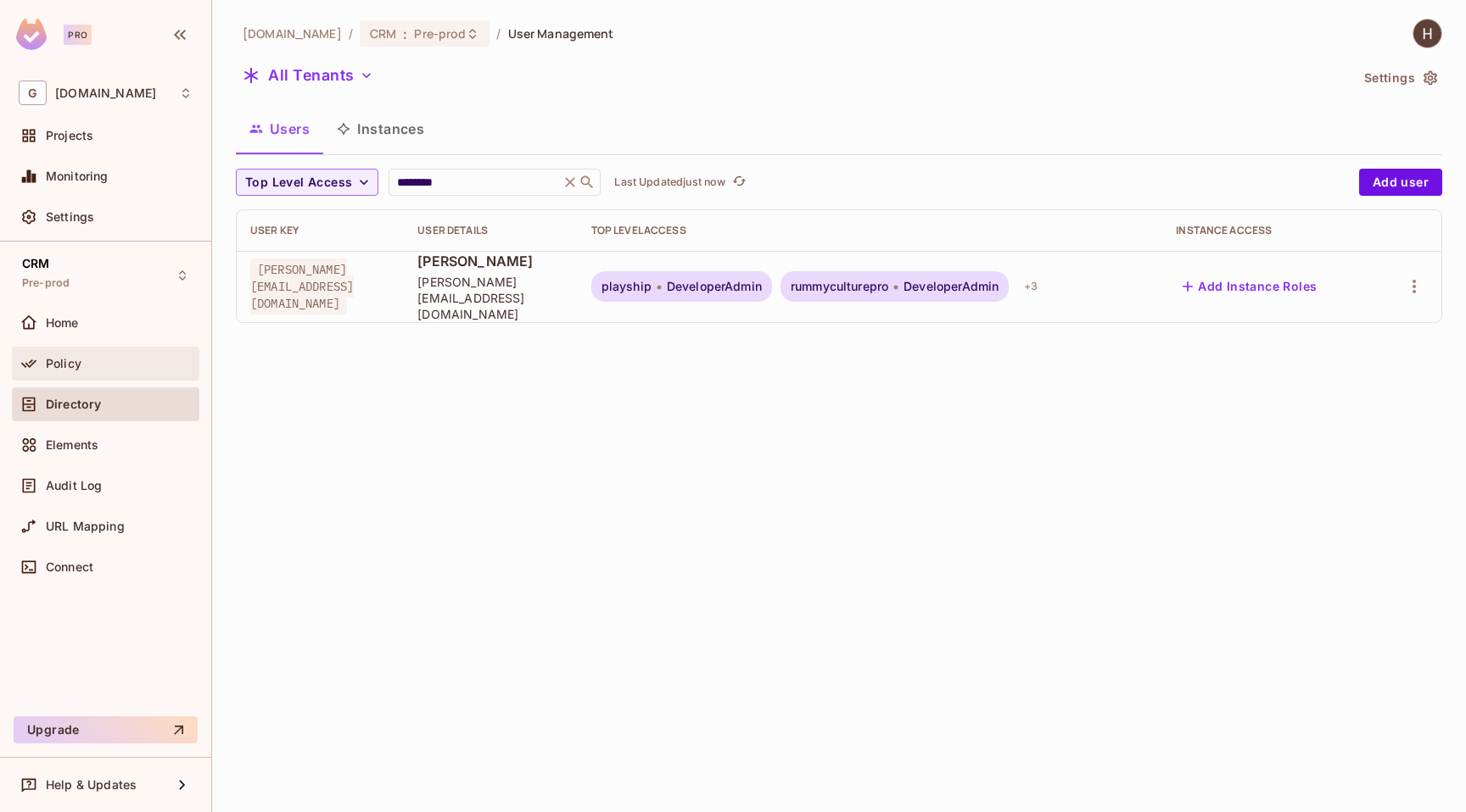
click at [122, 365] on div "Policy" at bounding box center [119, 364] width 147 height 14
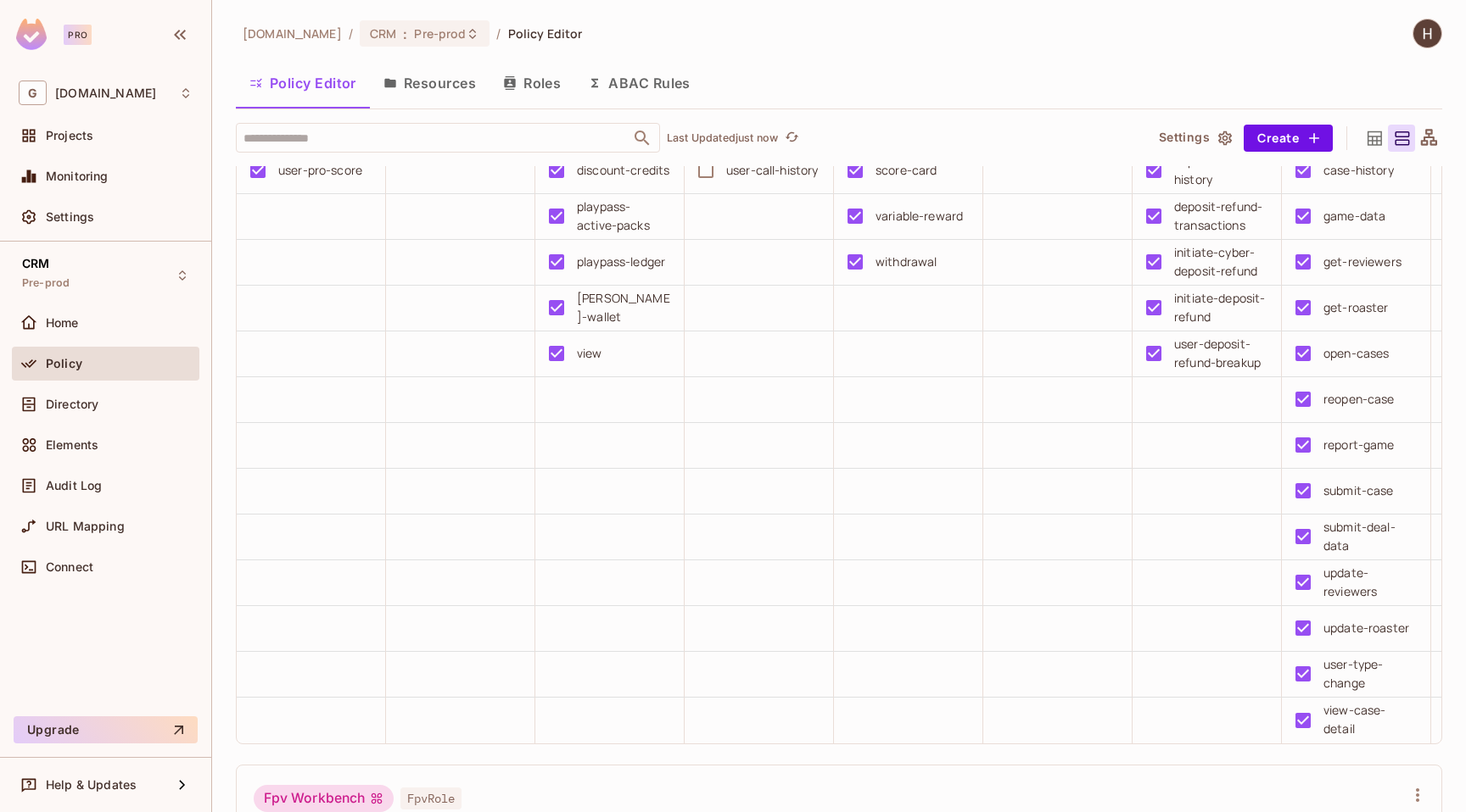
scroll to position [1746, 0]
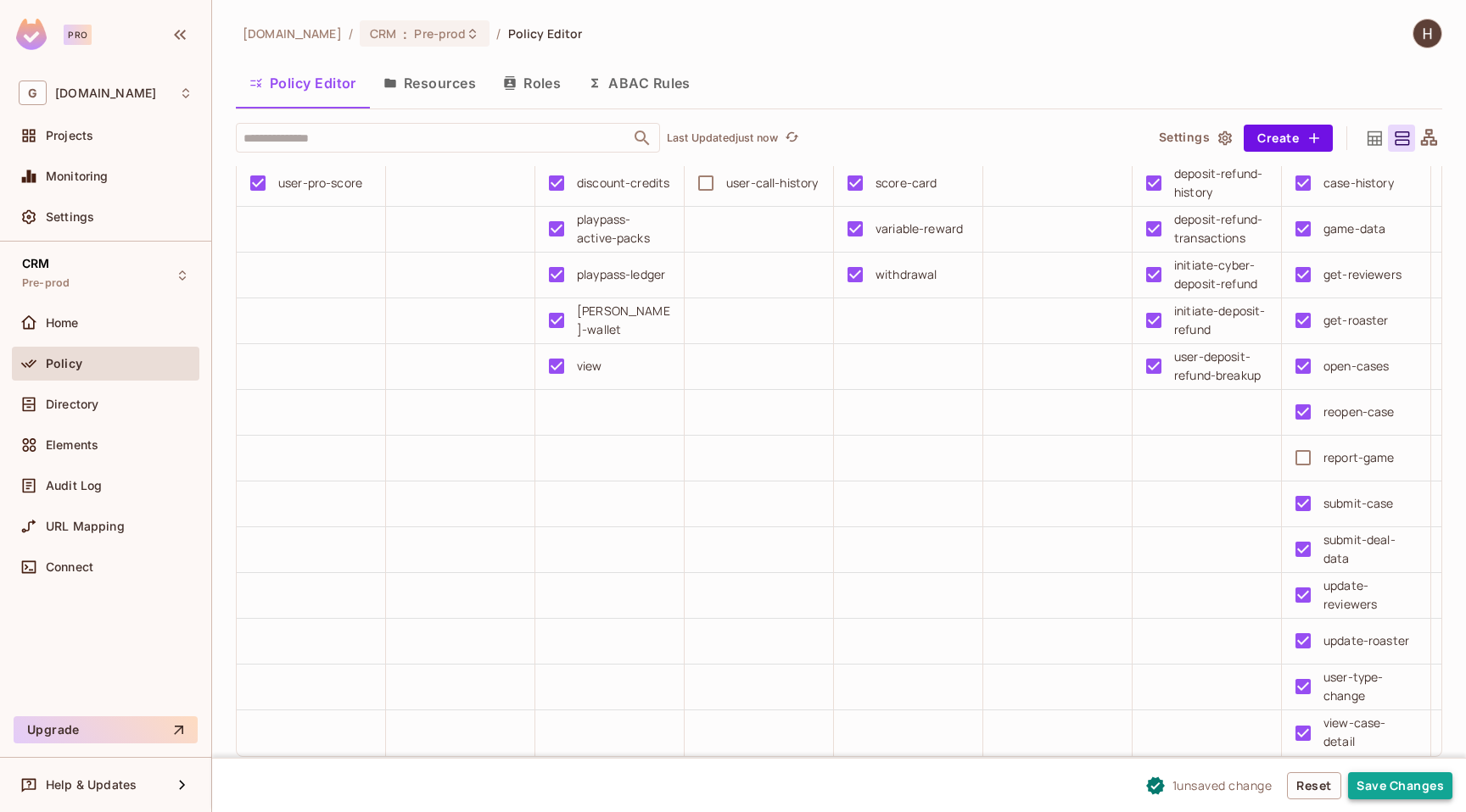
click at [1389, 794] on button "Save Changes" at bounding box center [1401, 786] width 105 height 27
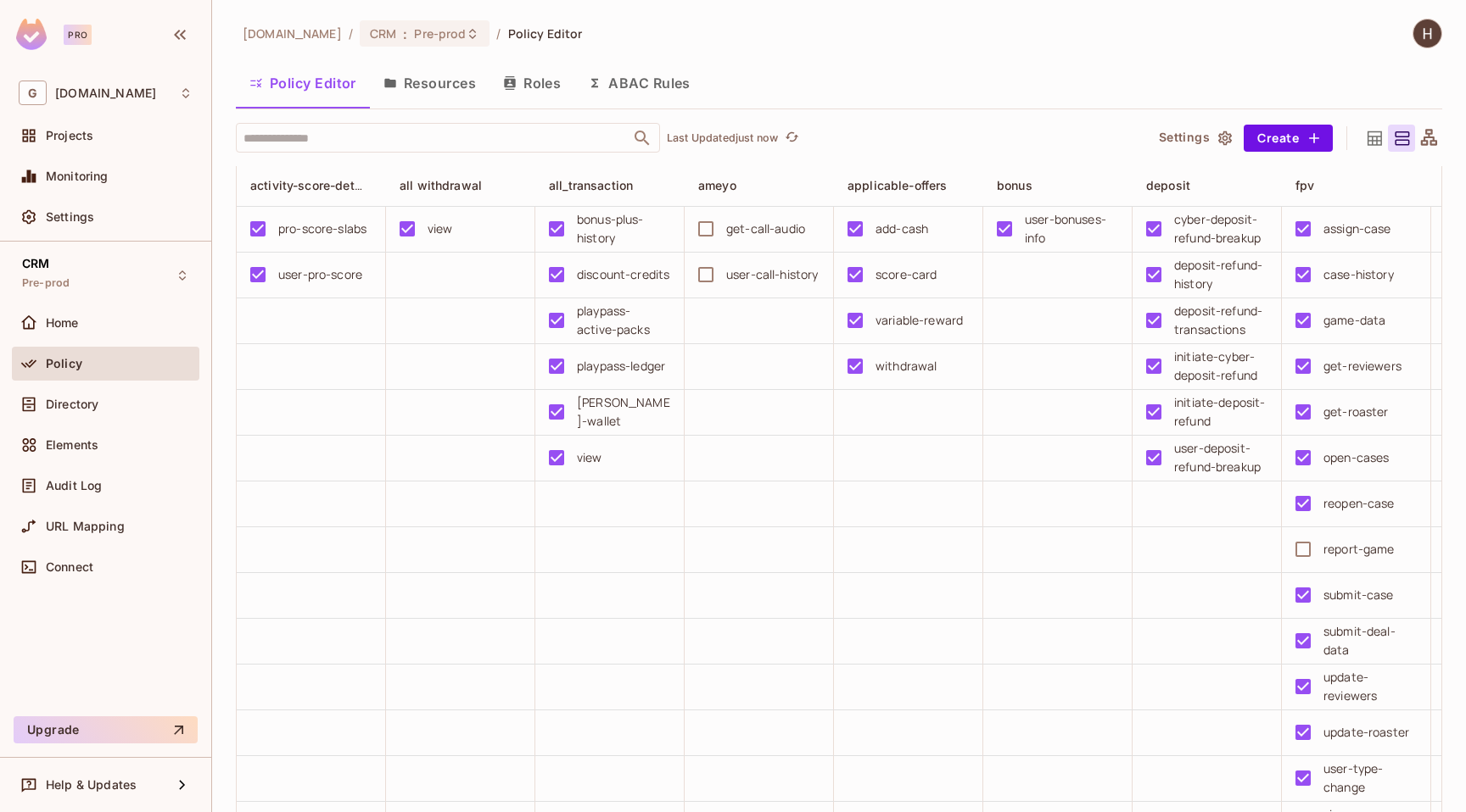
scroll to position [1647, 0]
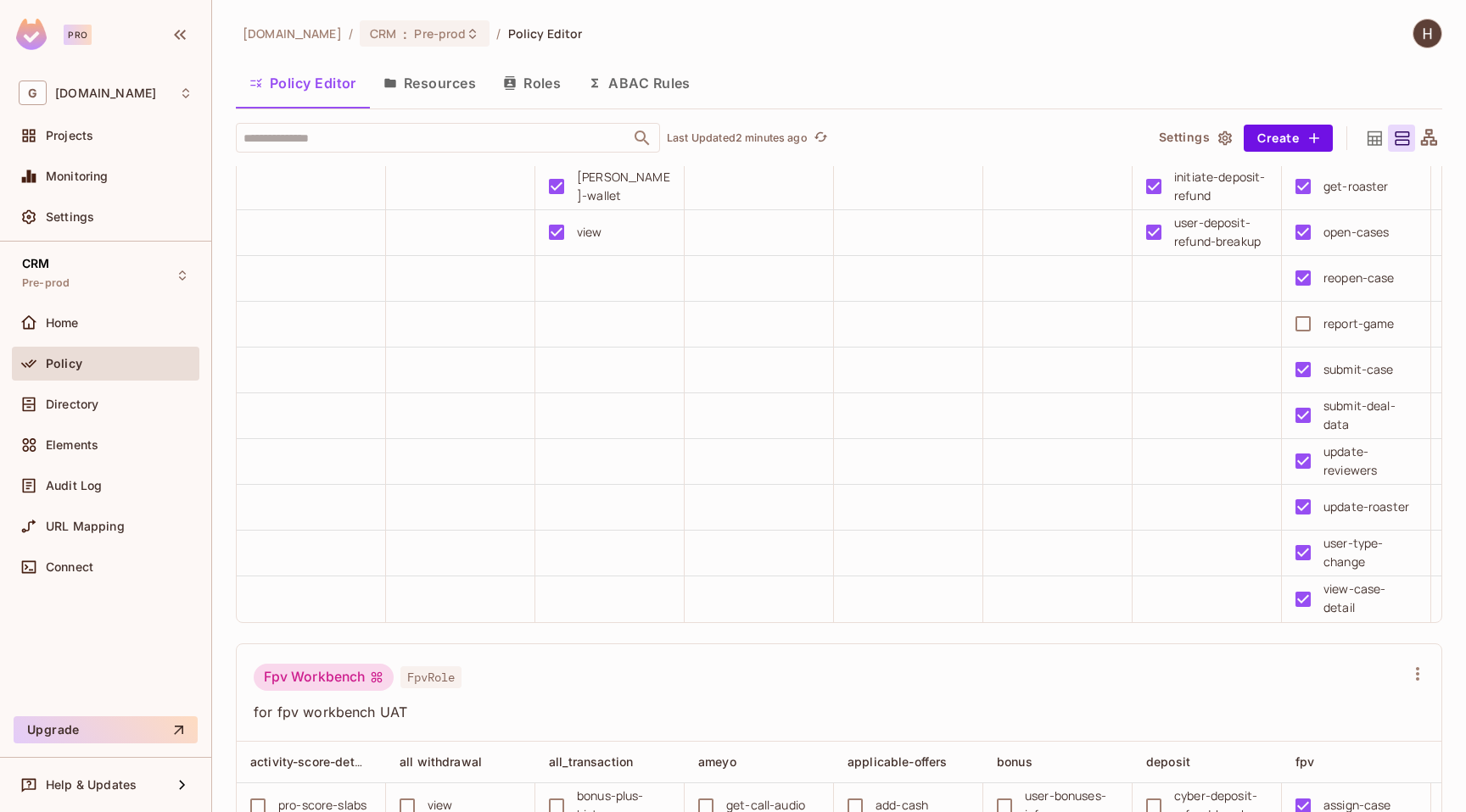
scroll to position [1892, 0]
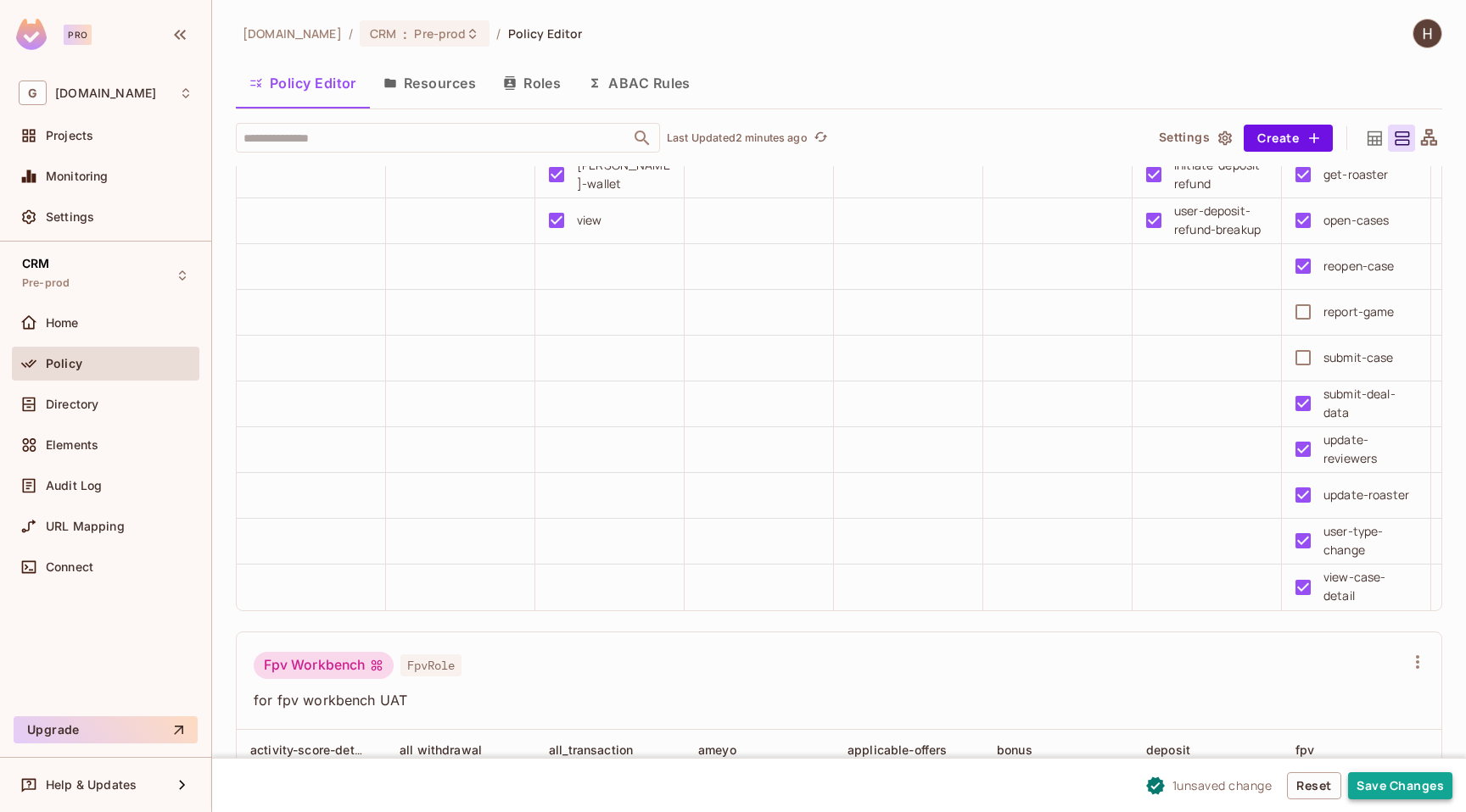
click at [1360, 792] on button "Save Changes" at bounding box center [1401, 786] width 105 height 27
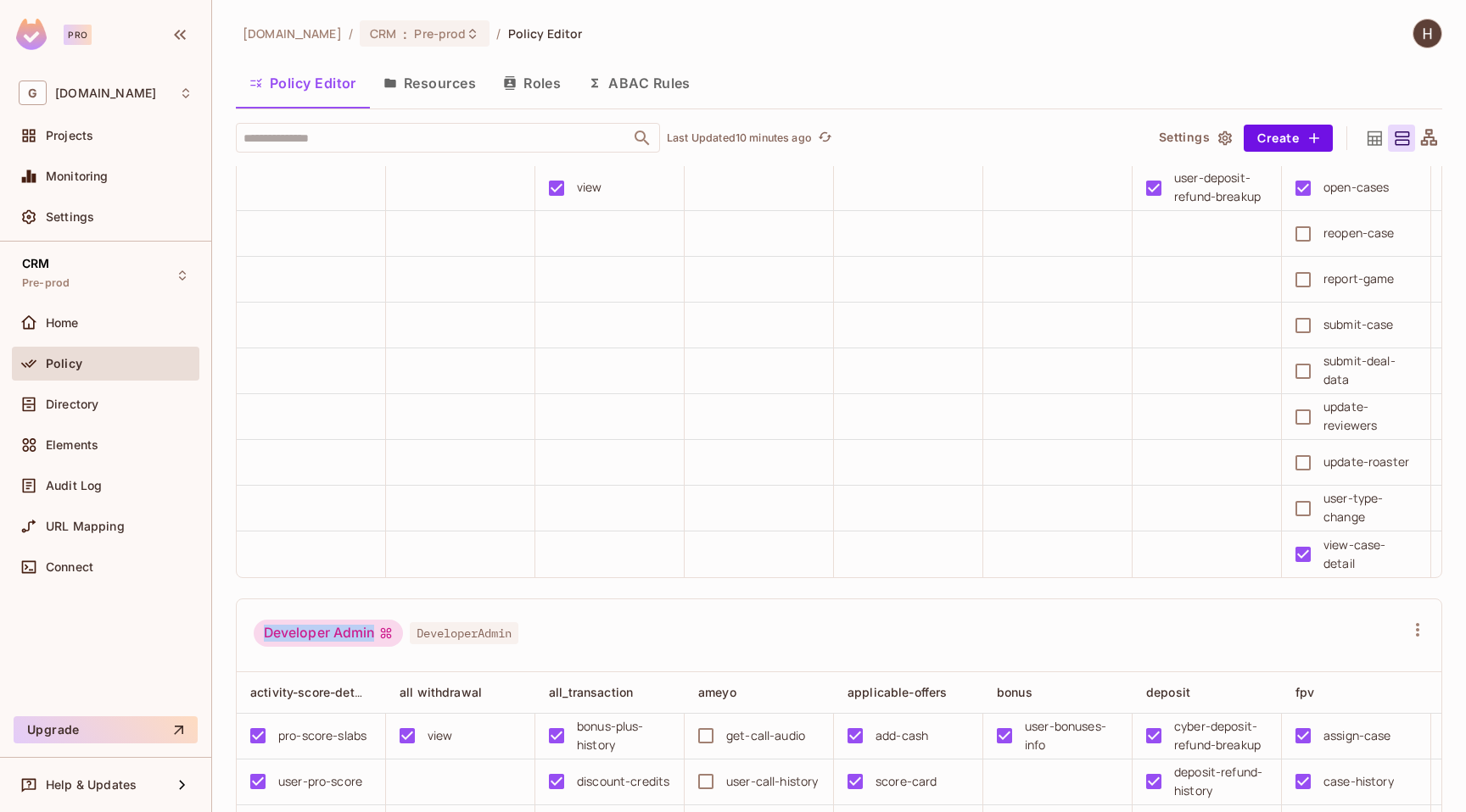
scroll to position [1141, 0]
